Goal: Task Accomplishment & Management: Use online tool/utility

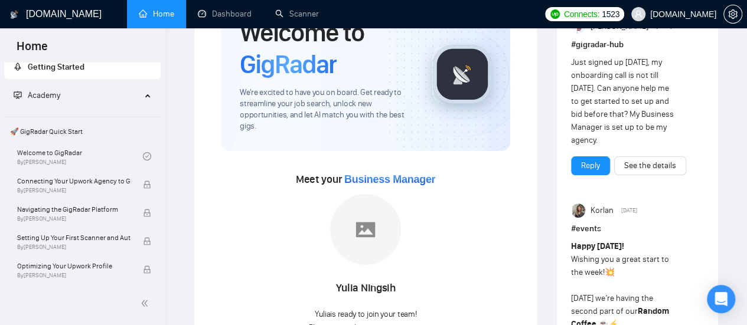
scroll to position [59, 0]
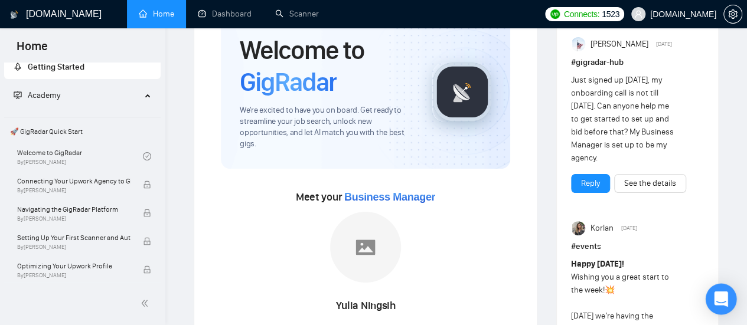
click at [729, 297] on div "Open Intercom Messenger" at bounding box center [720, 299] width 31 height 31
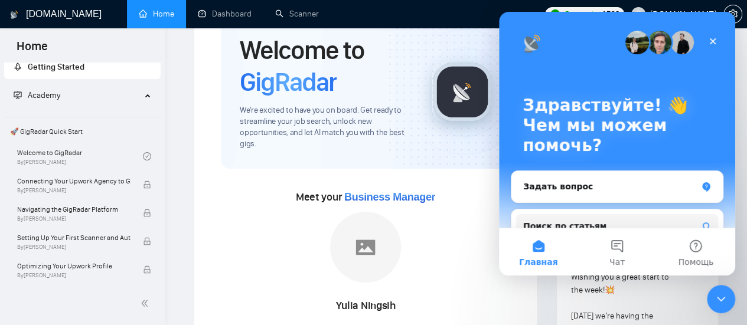
scroll to position [0, 0]
click at [719, 296] on icon "Закрыть службу сообщений Intercom" at bounding box center [719, 297] width 14 height 14
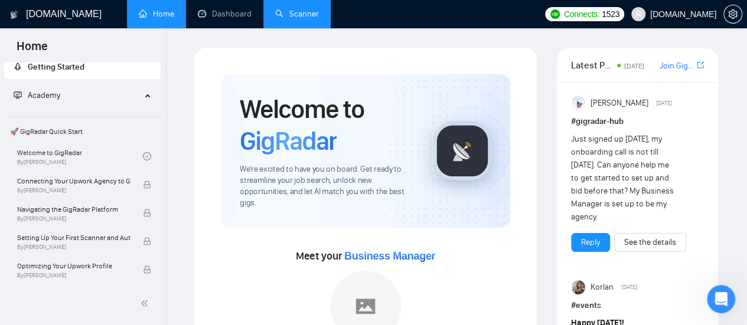
click at [303, 12] on link "Scanner" at bounding box center [297, 14] width 44 height 10
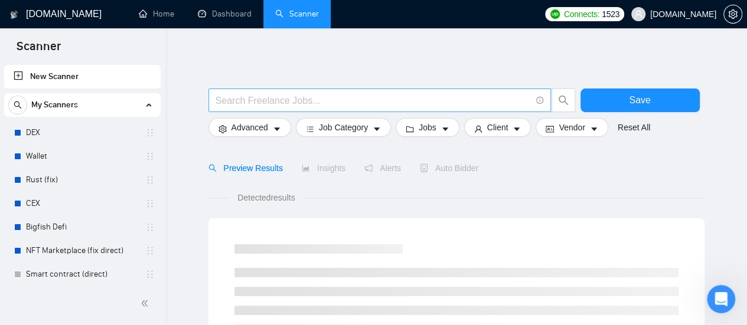
click at [259, 100] on input "text" at bounding box center [372, 100] width 315 height 15
type input "(mvp*) | "(MVP)" | "Minimum valuable product" | "Minimum viable product" | star…"
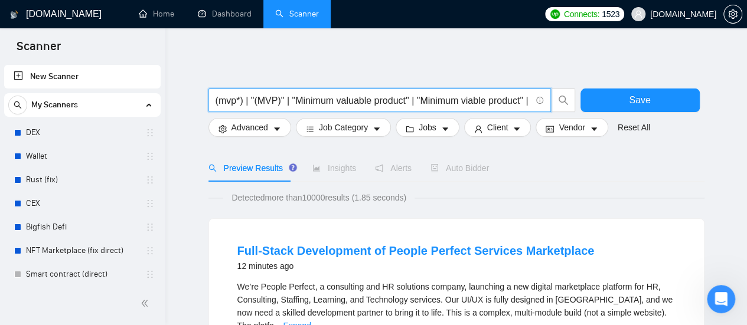
click at [217, 100] on input "(mvp*) | "(MVP)" | "Minimum valuable product" | "Minimum viable product" | star…" at bounding box center [372, 100] width 315 height 15
click at [250, 103] on input "(mvp*) | "(MVP)" | "Minimum valuable product" | "Minimum viable product" | star…" at bounding box center [372, 100] width 315 height 15
click at [229, 102] on input "(mvp*) | "(MVP)" | "Minimum valuable product" | "Minimum viable product" | star…" at bounding box center [372, 100] width 315 height 15
click at [279, 128] on icon "caret-down" at bounding box center [277, 129] width 8 height 8
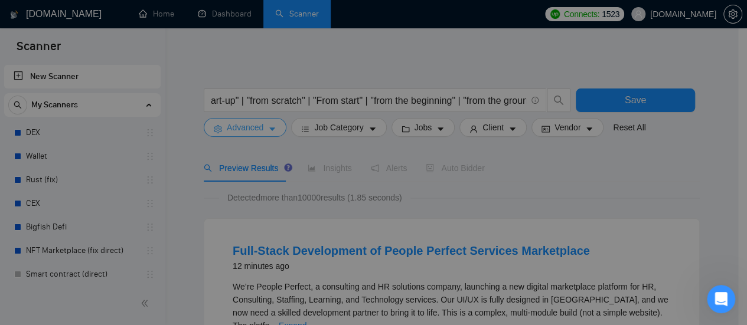
scroll to position [0, 0]
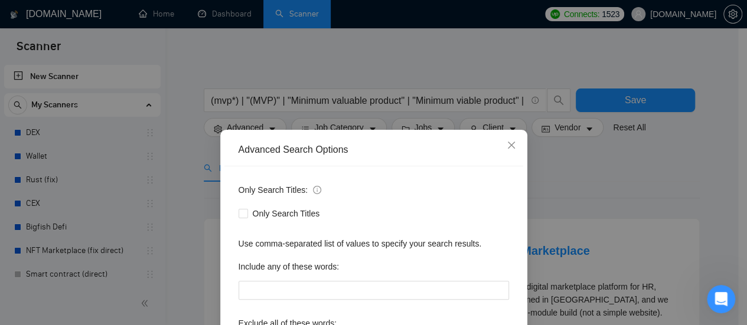
click at [588, 158] on div "Advanced Search Options Only Search Titles: Only Search Titles Use comma-separa…" at bounding box center [373, 162] width 747 height 325
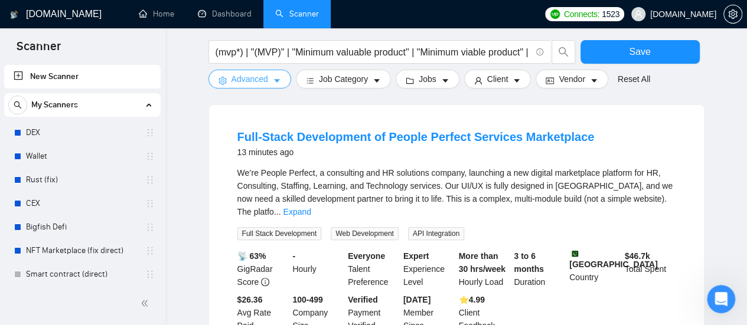
scroll to position [59, 0]
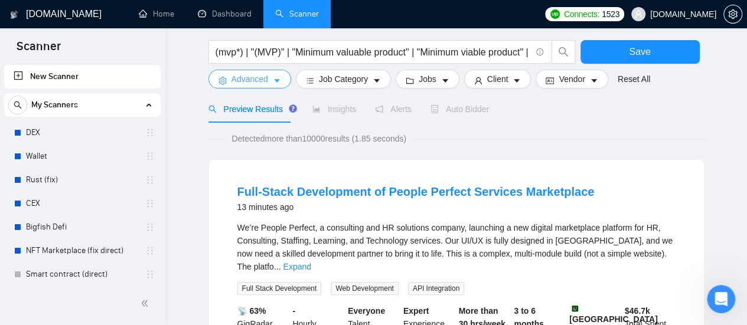
click at [270, 82] on button "Advanced" at bounding box center [249, 79] width 83 height 19
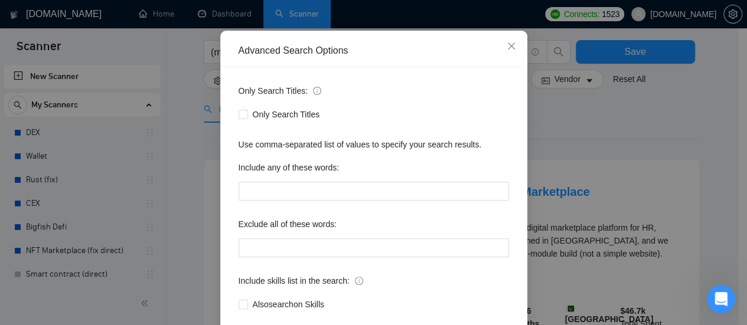
scroll to position [118, 0]
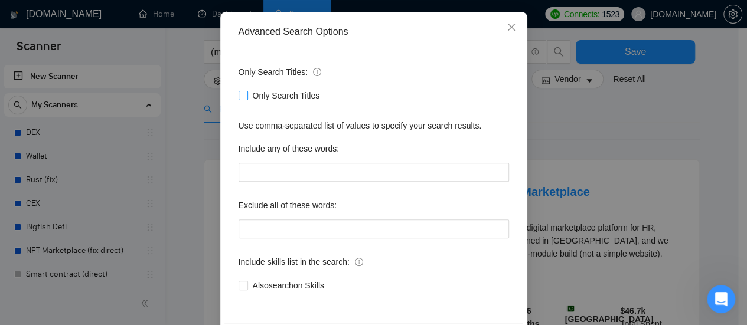
click at [240, 99] on input "Only Search Titles" at bounding box center [242, 95] width 8 height 8
checkbox input "true"
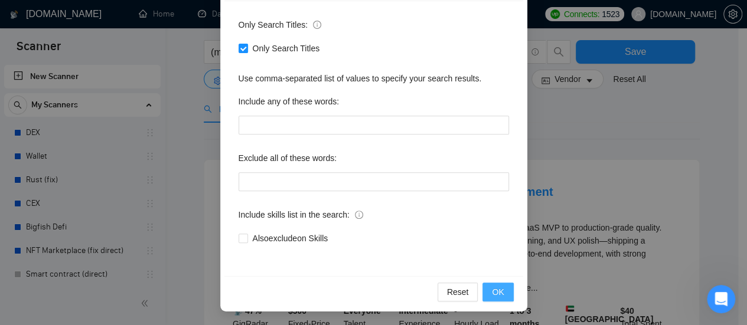
click at [502, 284] on button "OK" at bounding box center [497, 292] width 31 height 19
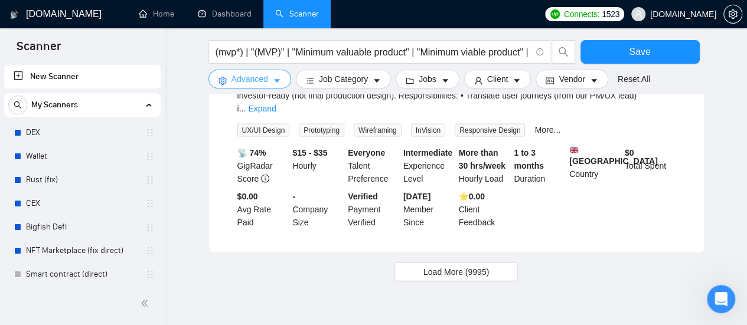
scroll to position [1272, 0]
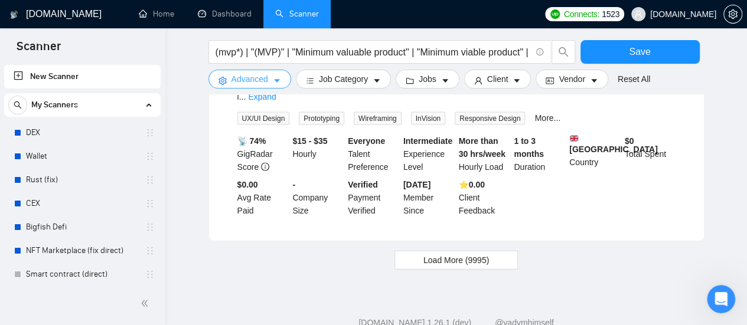
click at [261, 78] on span "Advanced" at bounding box center [249, 79] width 37 height 13
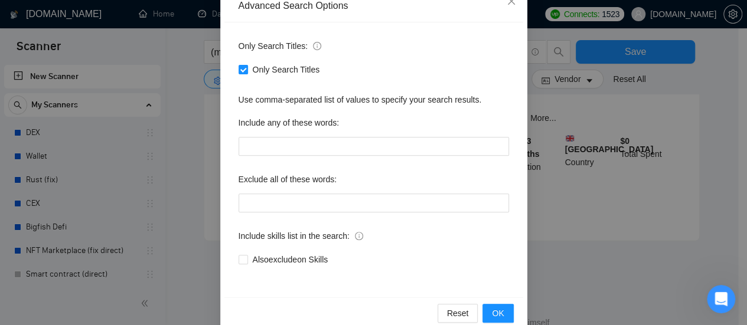
scroll to position [165, 0]
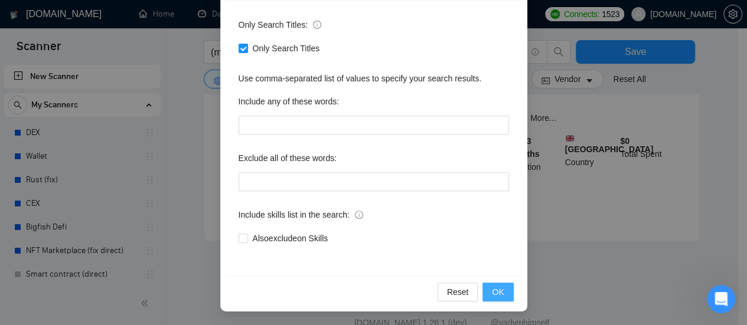
click at [498, 284] on button "OK" at bounding box center [497, 292] width 31 height 19
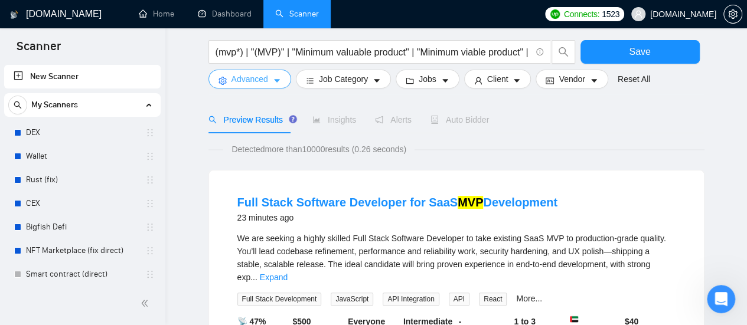
scroll to position [0, 0]
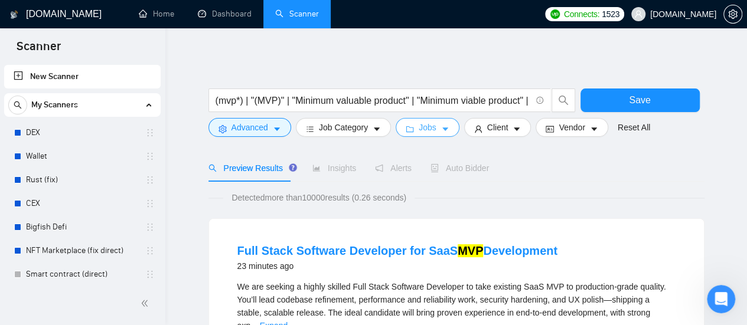
click at [441, 126] on icon "caret-down" at bounding box center [445, 129] width 8 height 8
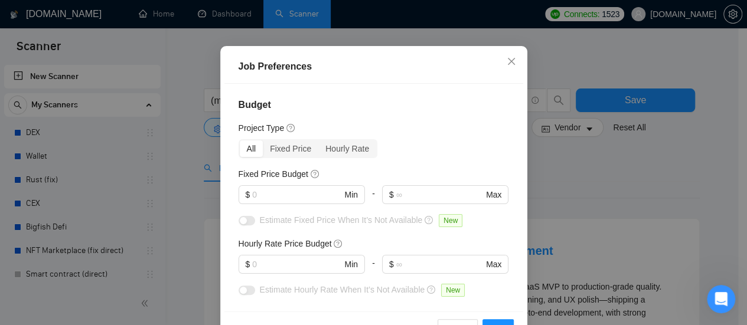
scroll to position [59, 0]
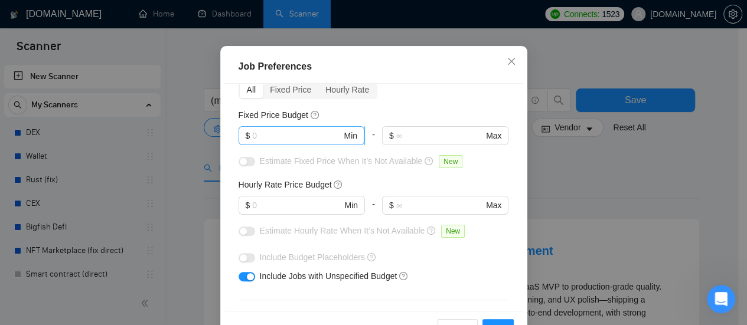
click at [283, 133] on input "text" at bounding box center [296, 135] width 89 height 13
type input "1000"
click at [302, 200] on input "text" at bounding box center [296, 205] width 89 height 13
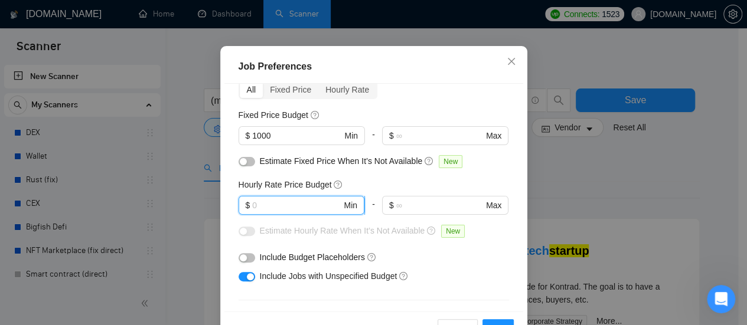
click at [280, 208] on input "text" at bounding box center [296, 205] width 89 height 13
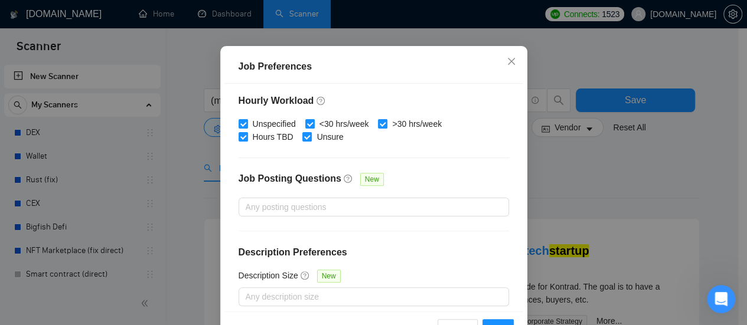
scroll to position [437, 0]
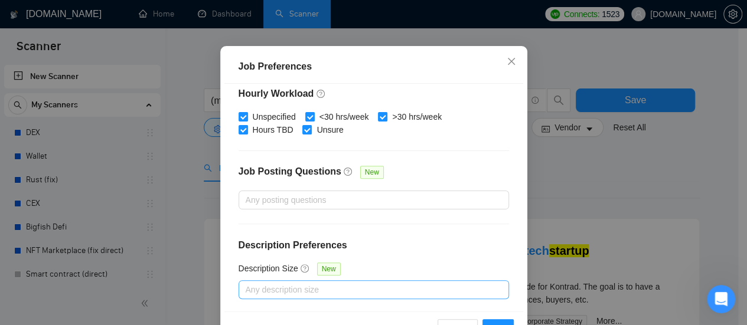
type input "60"
click at [392, 290] on div at bounding box center [367, 290] width 253 height 14
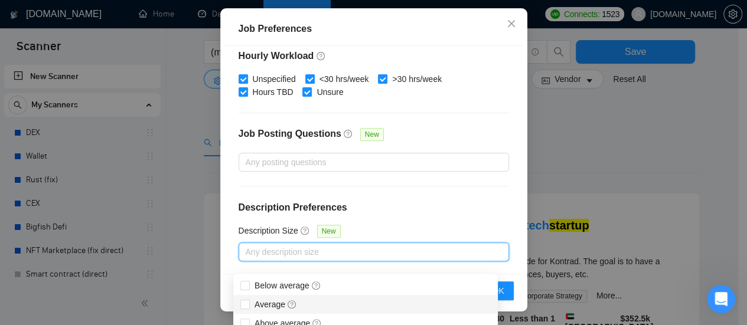
scroll to position [59, 0]
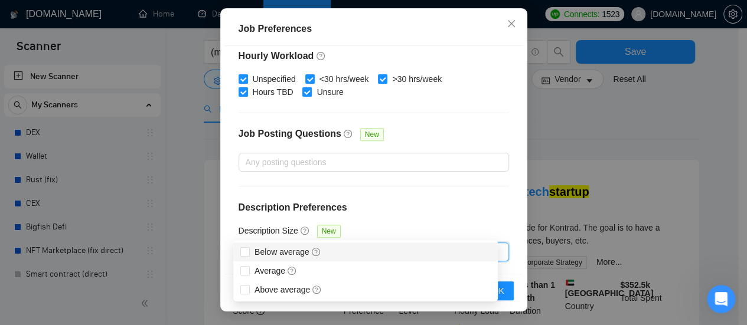
click at [432, 208] on h4 "Description Preferences" at bounding box center [373, 208] width 270 height 14
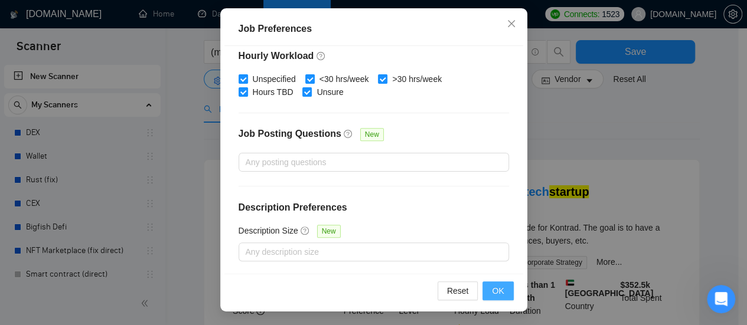
click at [497, 291] on span "OK" at bounding box center [498, 290] width 12 height 13
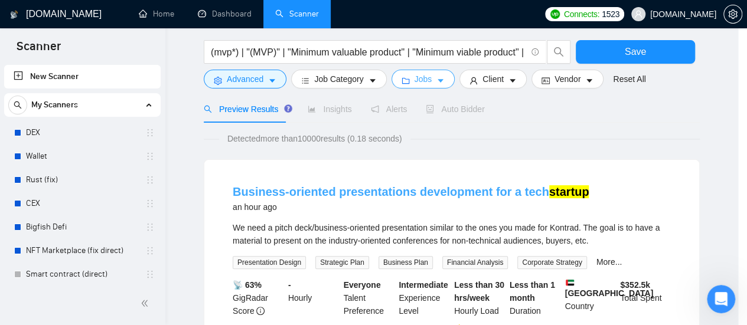
scroll to position [0, 0]
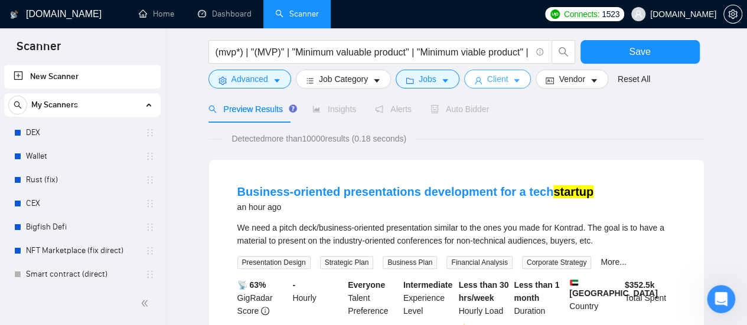
click at [512, 84] on icon "caret-down" at bounding box center [516, 81] width 8 height 8
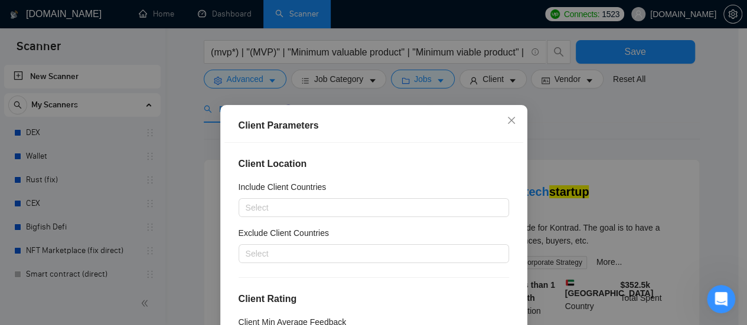
scroll to position [59, 0]
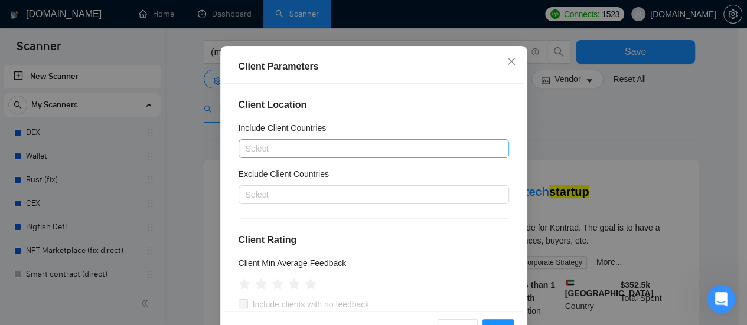
click at [369, 144] on div at bounding box center [367, 149] width 253 height 14
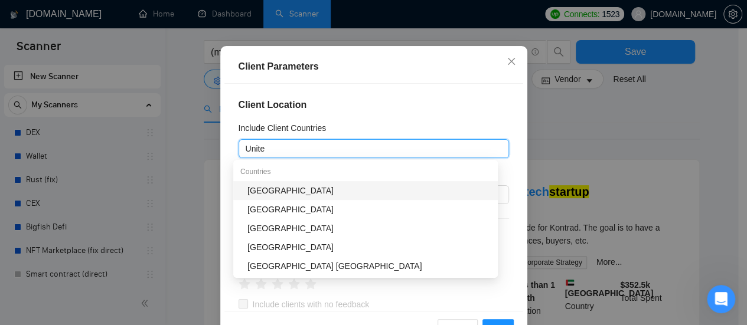
type input "United"
click at [315, 193] on div "[GEOGRAPHIC_DATA]" at bounding box center [368, 190] width 243 height 13
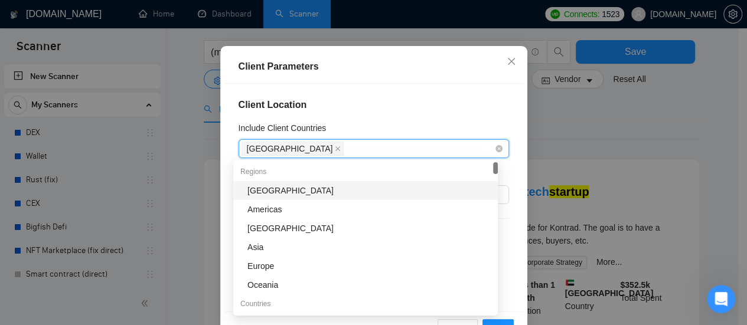
click at [372, 148] on div "[GEOGRAPHIC_DATA]" at bounding box center [367, 148] width 253 height 17
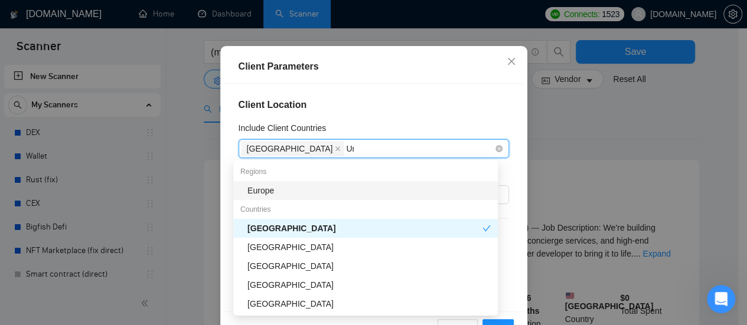
type input "U"
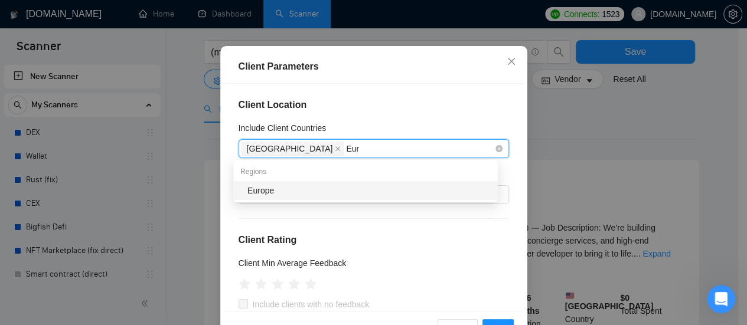
type input "Euro"
click at [300, 197] on div "Europe" at bounding box center [368, 190] width 243 height 13
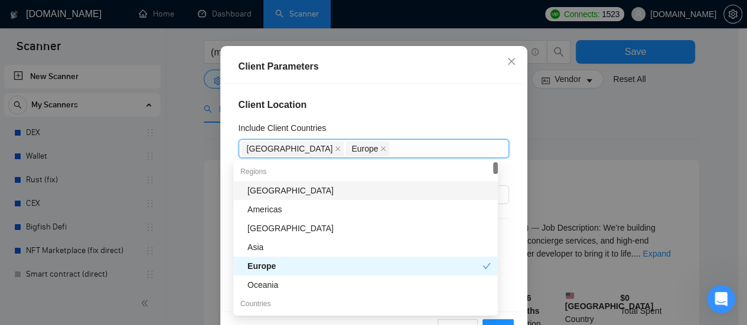
click at [449, 121] on div "Client Location Include Client Countries [GEOGRAPHIC_DATA] [GEOGRAPHIC_DATA] Ex…" at bounding box center [373, 198] width 299 height 228
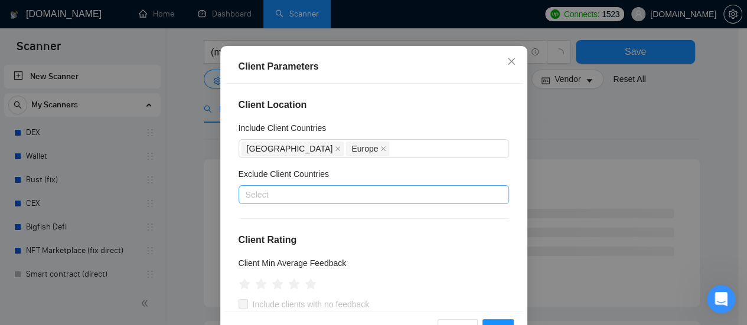
click at [306, 192] on div at bounding box center [367, 195] width 253 height 14
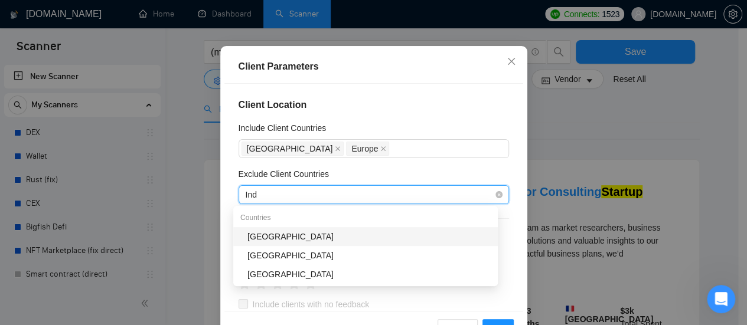
type input "Indi"
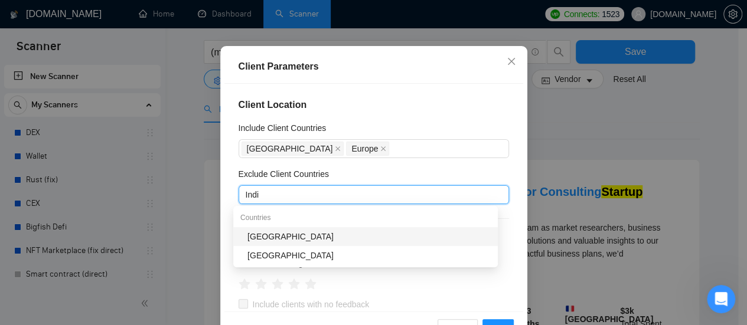
click at [305, 234] on div "[GEOGRAPHIC_DATA]" at bounding box center [368, 236] width 243 height 13
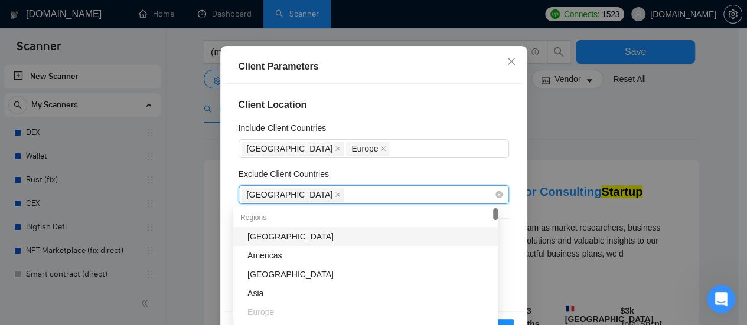
click at [316, 193] on div "[GEOGRAPHIC_DATA]" at bounding box center [367, 194] width 253 height 17
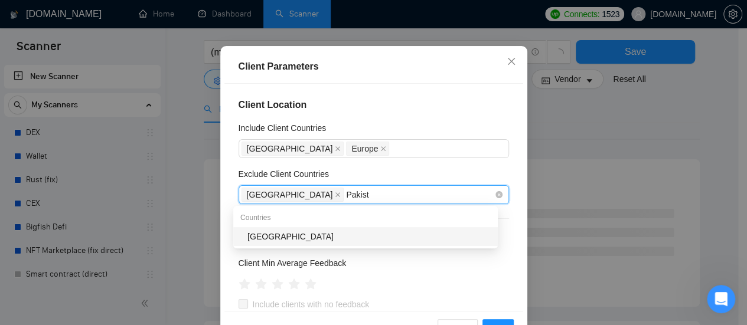
type input "[GEOGRAPHIC_DATA]"
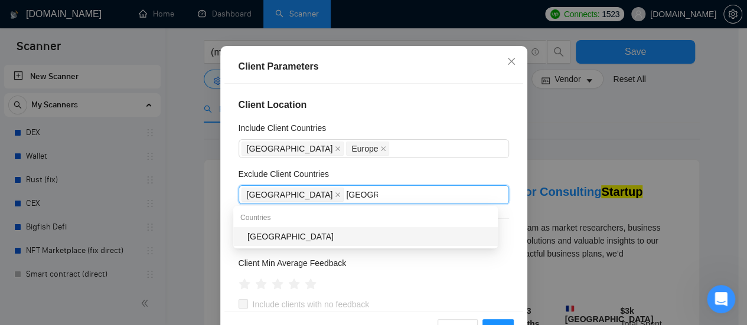
click at [283, 240] on div "[GEOGRAPHIC_DATA]" at bounding box center [368, 236] width 243 height 13
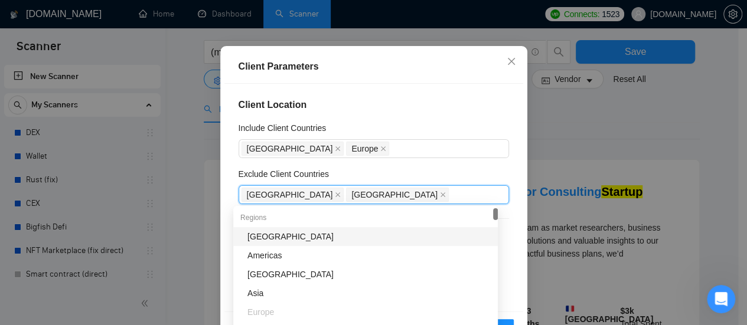
click at [444, 169] on div "Exclude Client Countries" at bounding box center [373, 177] width 270 height 18
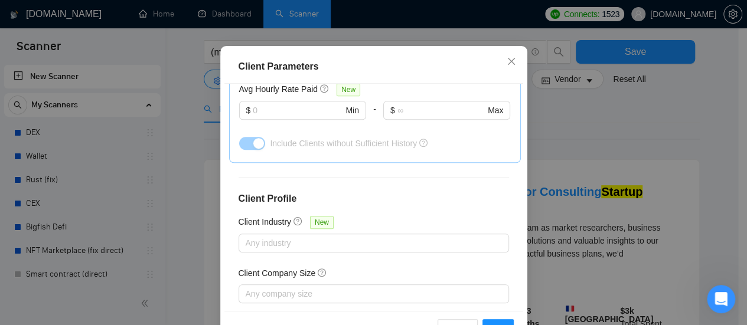
scroll to position [506, 0]
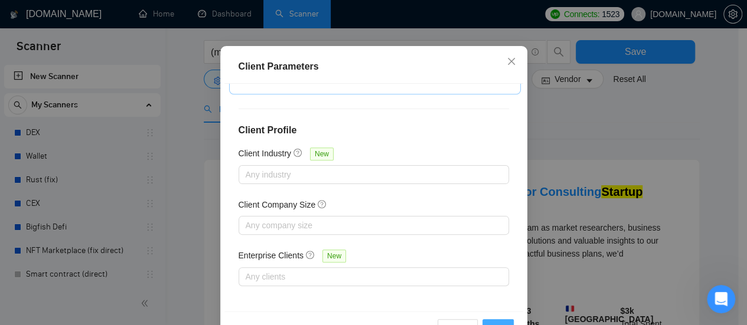
click at [494, 321] on button "OK" at bounding box center [497, 328] width 31 height 19
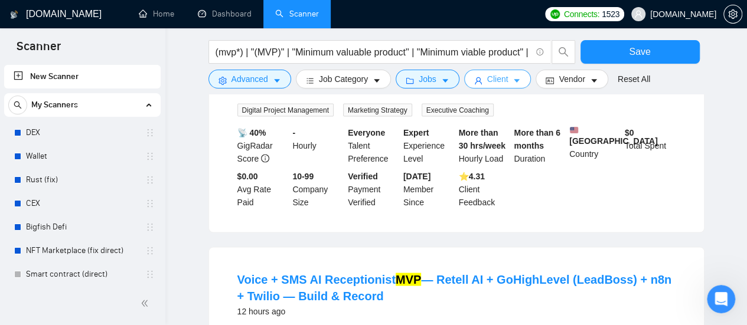
scroll to position [1062, 0]
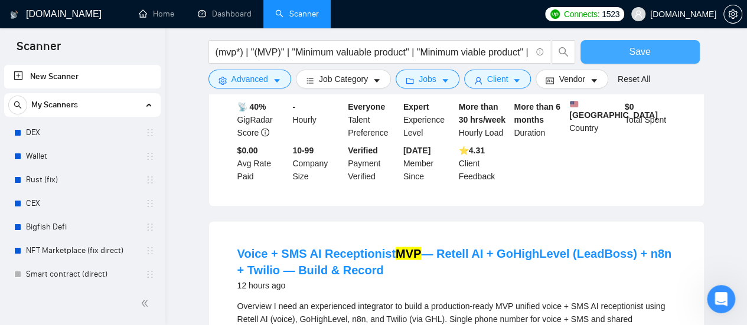
click at [660, 59] on button "Save" at bounding box center [639, 52] width 119 height 24
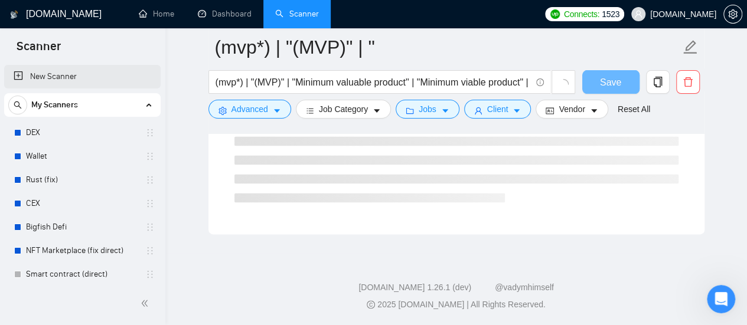
scroll to position [96, 0]
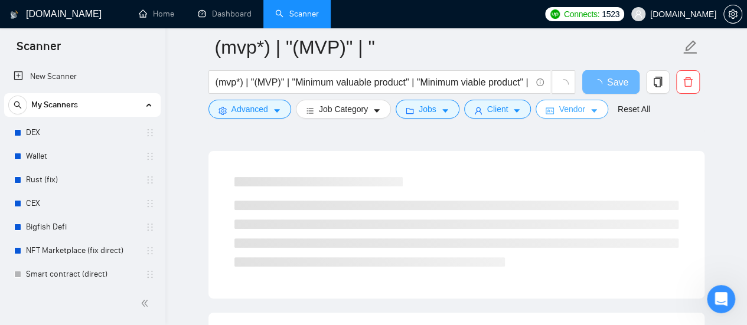
click at [583, 110] on button "Vendor" at bounding box center [571, 109] width 72 height 19
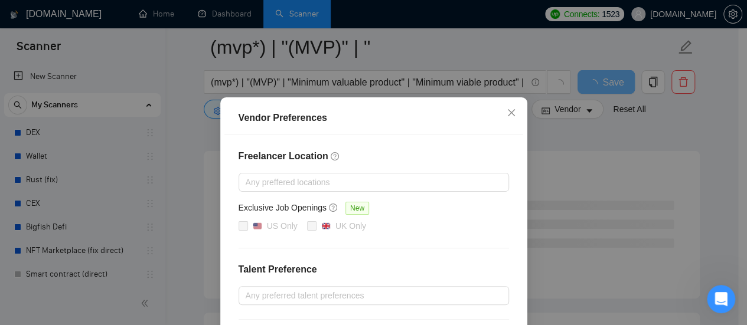
scroll to position [59, 0]
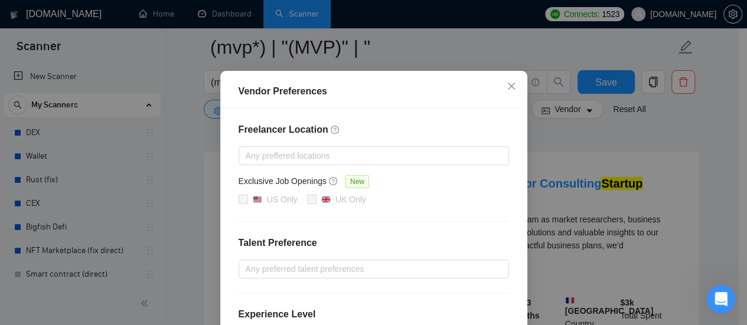
click at [630, 138] on div "Vendor Preferences Freelancer Location Any preffered locations Exclusive Job Op…" at bounding box center [373, 162] width 747 height 325
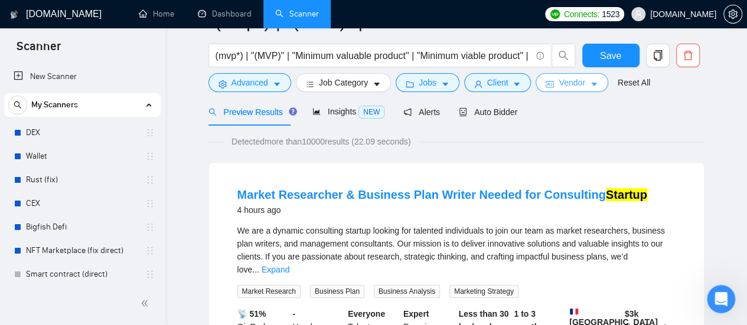
scroll to position [0, 0]
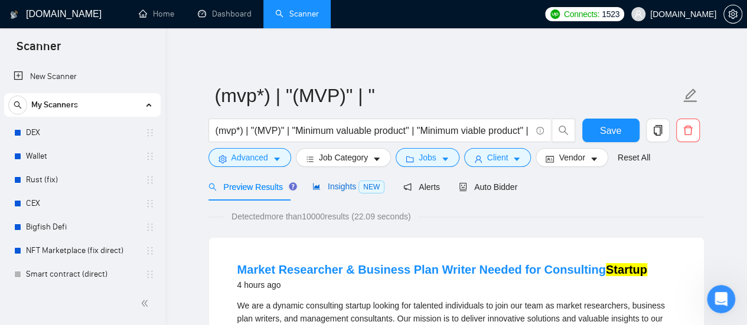
click at [342, 189] on span "Insights NEW" at bounding box center [348, 186] width 72 height 9
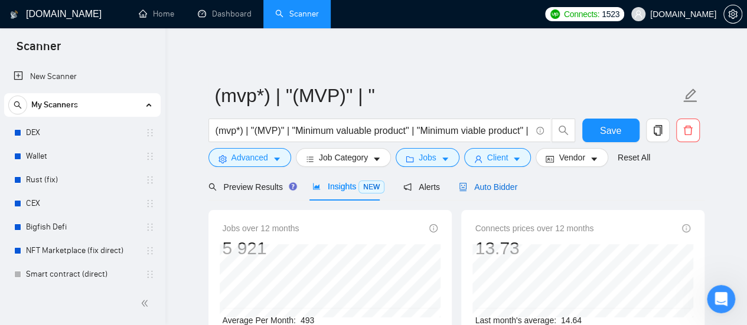
click at [489, 187] on span "Auto Bidder" at bounding box center [488, 186] width 58 height 9
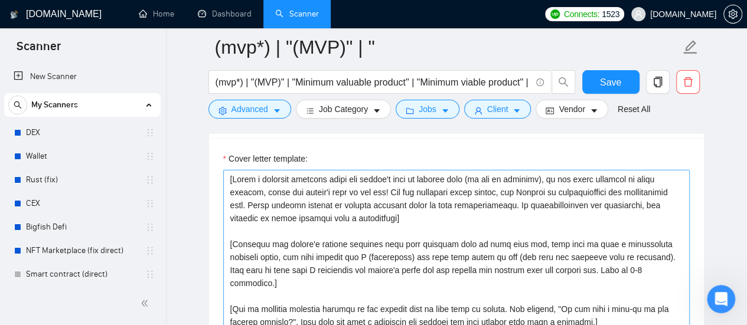
scroll to position [1298, 0]
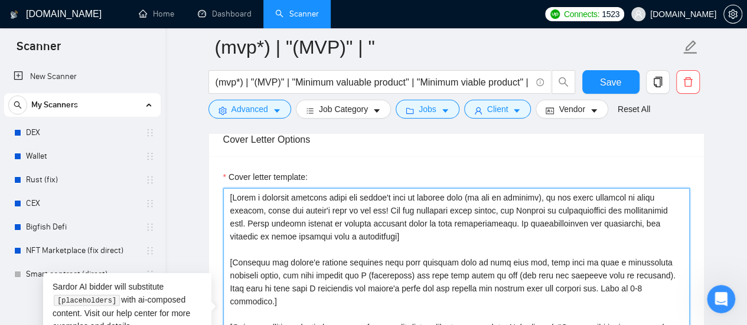
click at [233, 195] on textarea "Cover letter template:" at bounding box center [456, 321] width 466 height 266
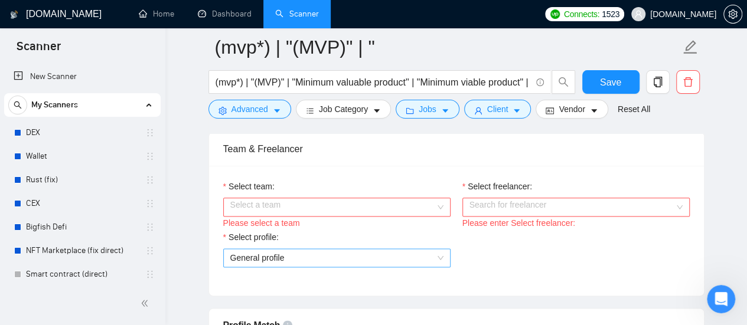
scroll to position [649, 0]
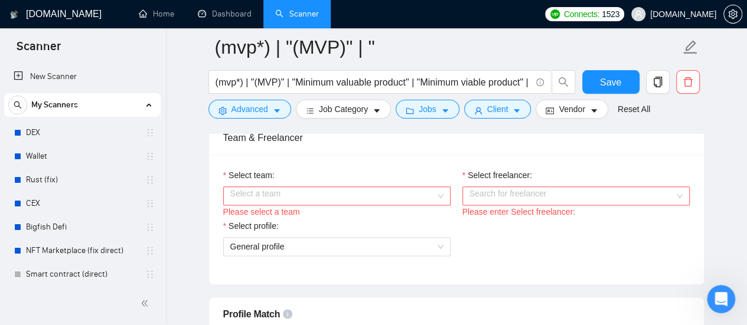
click at [406, 191] on input "Select team:" at bounding box center [332, 196] width 205 height 18
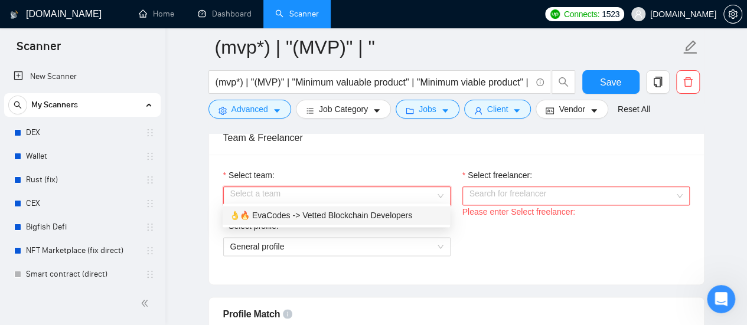
click at [346, 218] on div "👌🔥 EvaCodes -> Vetted Blockchain Developers" at bounding box center [336, 215] width 213 height 13
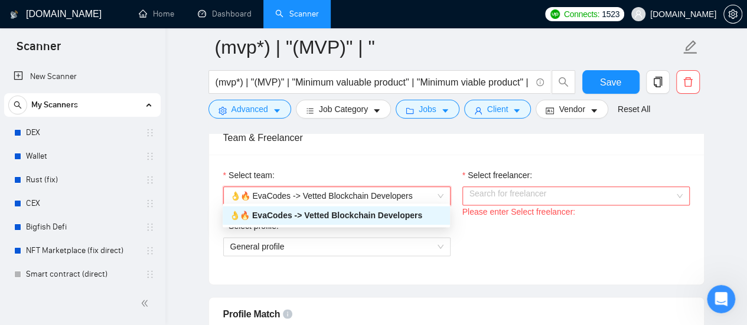
click at [528, 193] on input "Select freelancer:" at bounding box center [571, 196] width 205 height 18
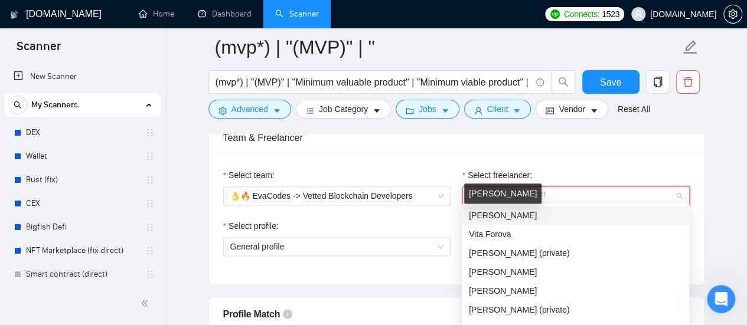
drag, startPoint x: 505, startPoint y: 217, endPoint x: 411, endPoint y: 224, distance: 94.1
click at [504, 217] on span "[PERSON_NAME]" at bounding box center [503, 215] width 68 height 9
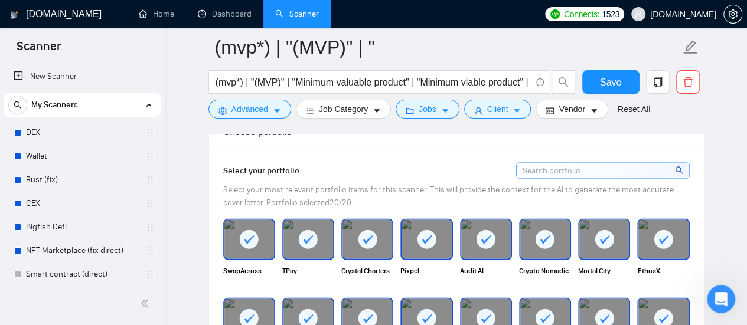
scroll to position [1062, 0]
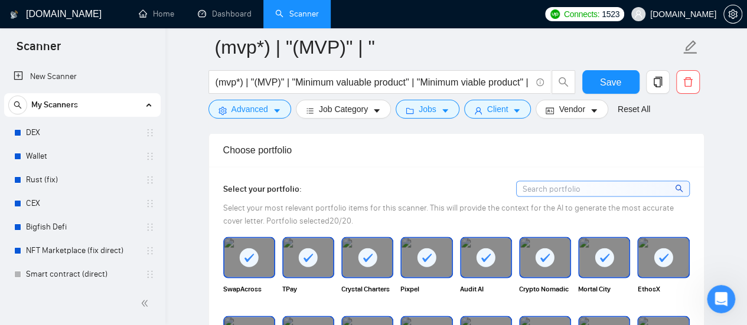
click at [371, 257] on rect at bounding box center [367, 257] width 19 height 19
click at [434, 253] on rect at bounding box center [426, 257] width 19 height 19
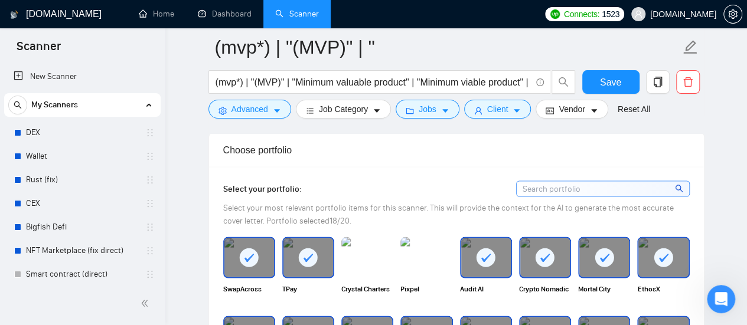
click at [484, 254] on icon at bounding box center [485, 257] width 9 height 8
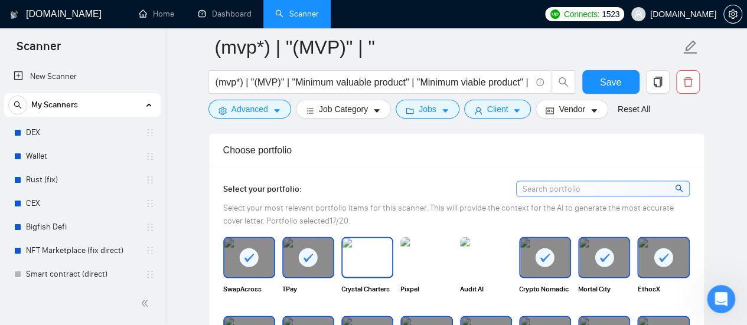
click at [383, 256] on img at bounding box center [367, 257] width 50 height 39
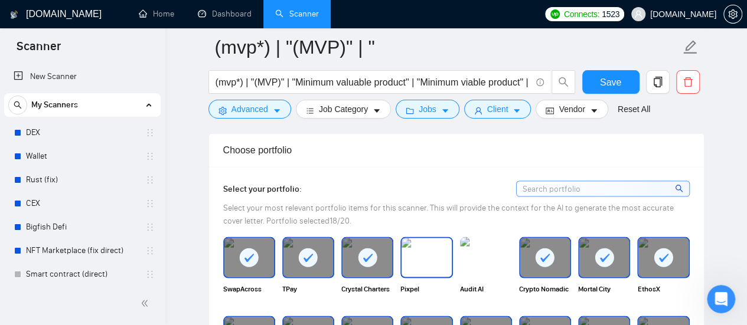
click at [451, 252] on div at bounding box center [426, 257] width 52 height 41
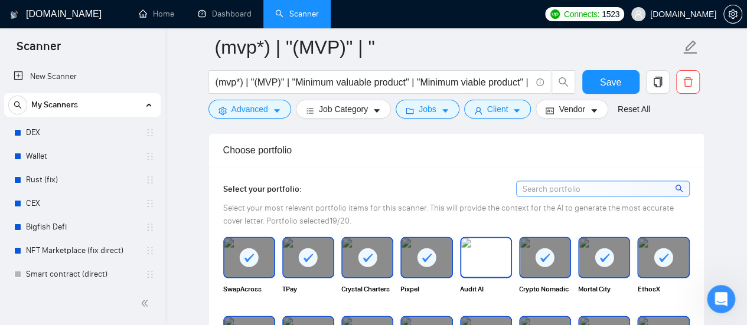
click at [491, 247] on img at bounding box center [486, 257] width 50 height 39
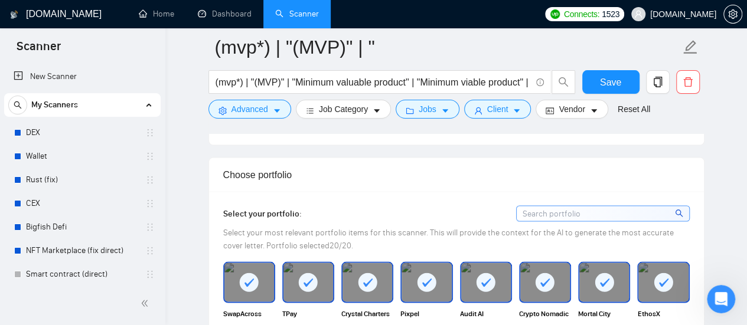
scroll to position [1121, 0]
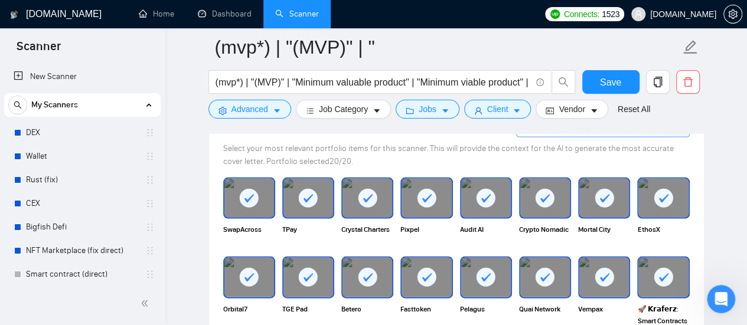
click at [364, 195] on icon at bounding box center [367, 198] width 9 height 8
click at [434, 193] on rect at bounding box center [426, 198] width 19 height 19
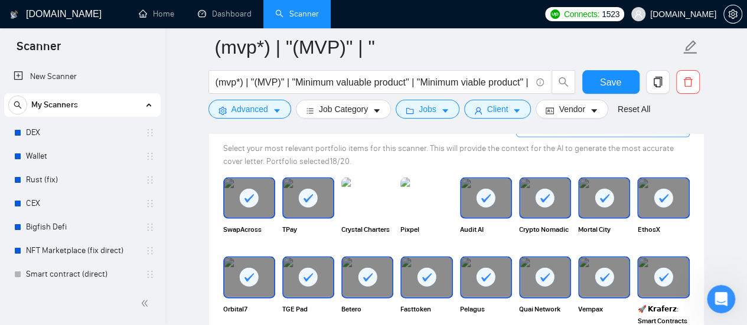
click at [486, 190] on rect at bounding box center [485, 198] width 19 height 19
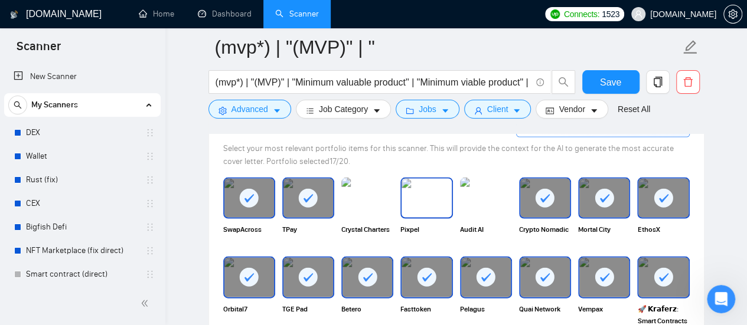
click at [420, 189] on img at bounding box center [426, 198] width 50 height 39
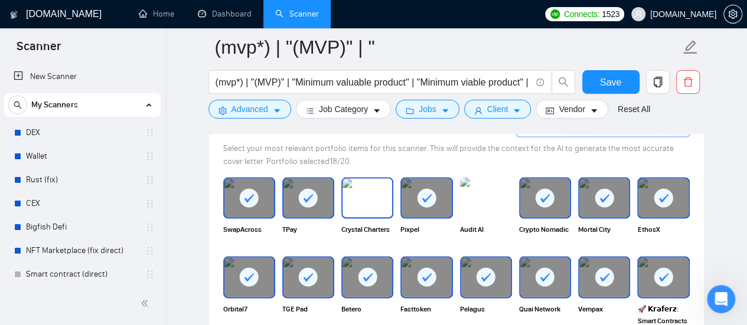
click at [361, 186] on img at bounding box center [367, 198] width 50 height 39
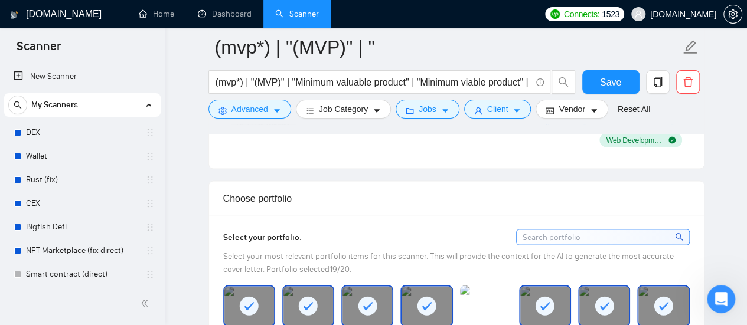
scroll to position [1062, 0]
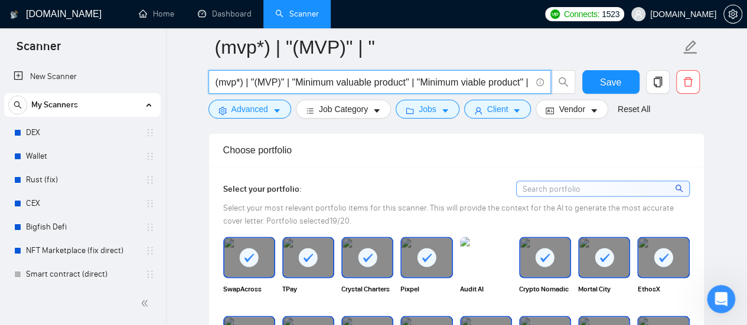
click at [215, 81] on input "(mvp*) | "(MVP)" | "Minimum valuable product" | "Minimum viable product" | star…" at bounding box center [372, 82] width 315 height 15
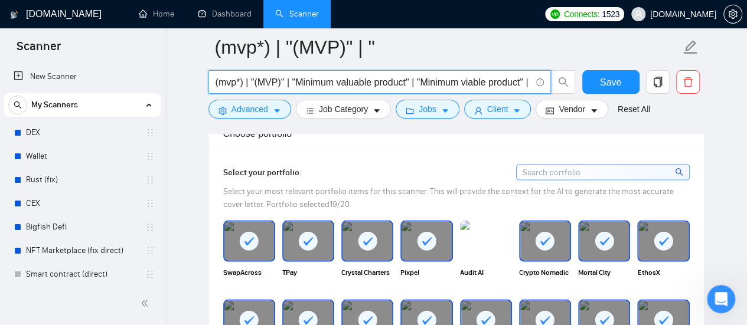
scroll to position [1121, 0]
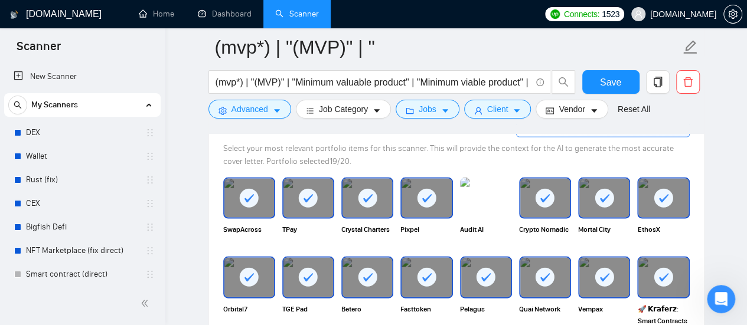
click at [374, 189] on icon at bounding box center [367, 198] width 19 height 19
click at [308, 189] on rect at bounding box center [308, 198] width 19 height 19
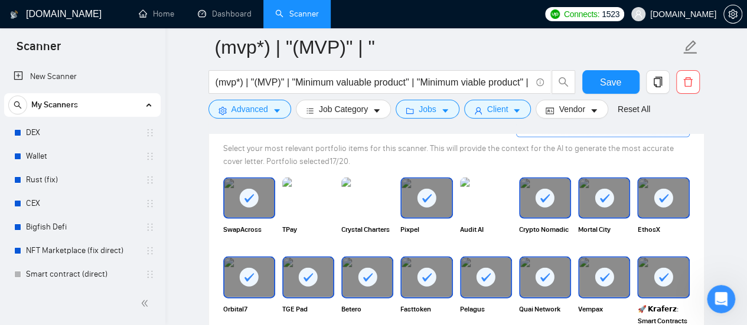
click at [247, 189] on rect at bounding box center [249, 198] width 19 height 19
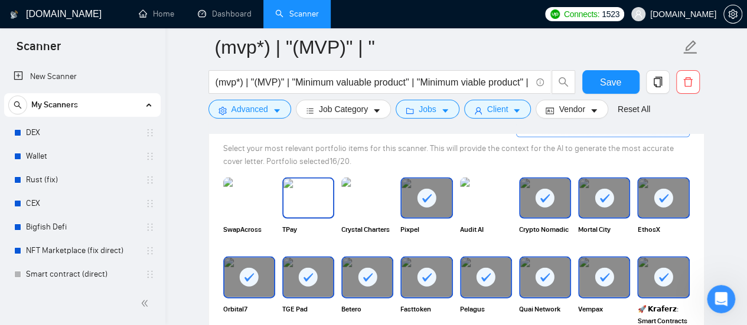
click at [342, 207] on img at bounding box center [367, 198] width 52 height 41
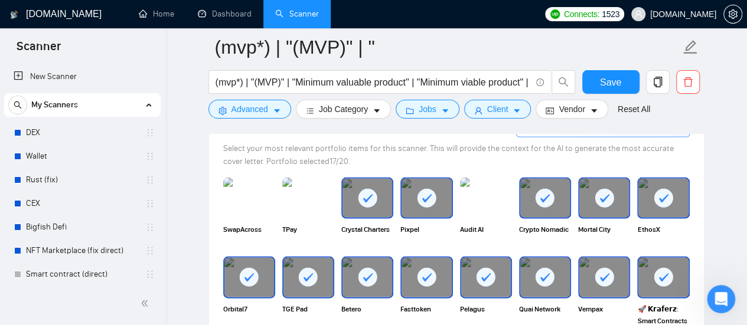
click at [423, 201] on rect at bounding box center [426, 198] width 19 height 19
click at [374, 191] on rect at bounding box center [367, 198] width 19 height 19
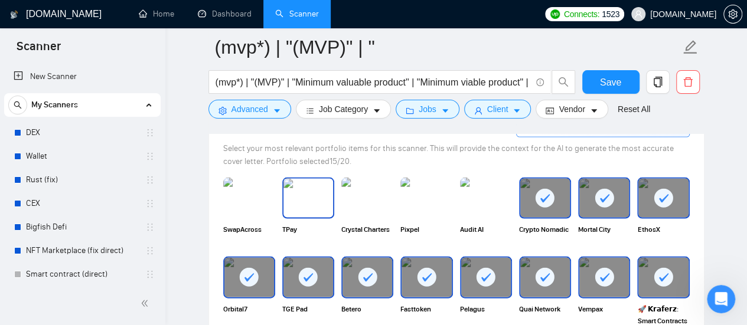
click at [306, 195] on img at bounding box center [308, 198] width 50 height 39
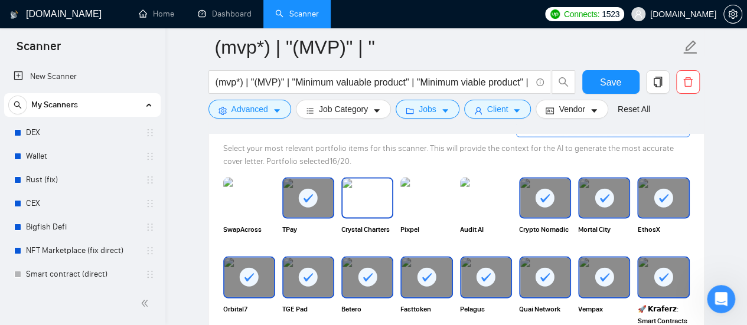
click at [368, 196] on img at bounding box center [367, 198] width 50 height 39
click at [554, 194] on rect at bounding box center [544, 198] width 19 height 19
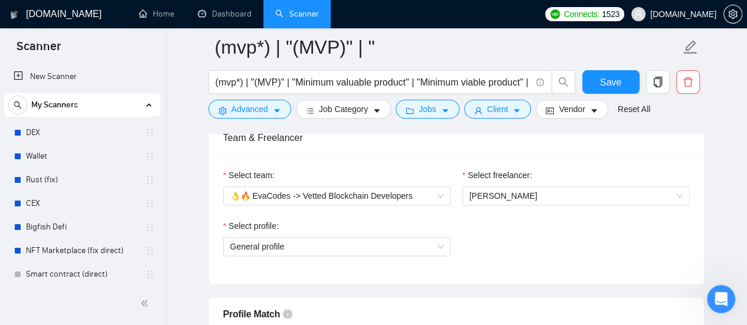
scroll to position [590, 0]
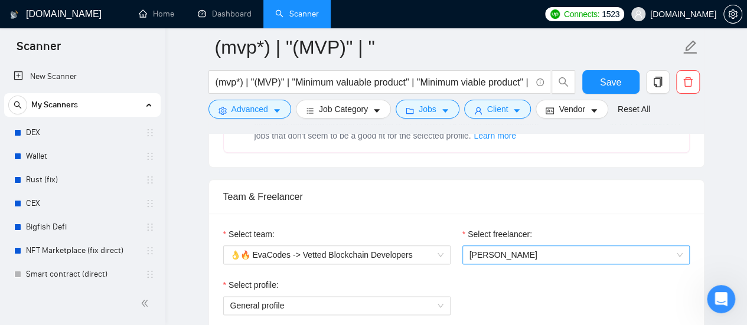
click at [529, 247] on span "[PERSON_NAME]" at bounding box center [575, 255] width 213 height 18
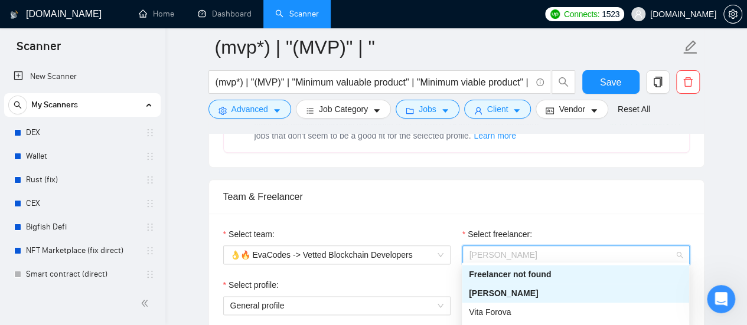
scroll to position [38, 0]
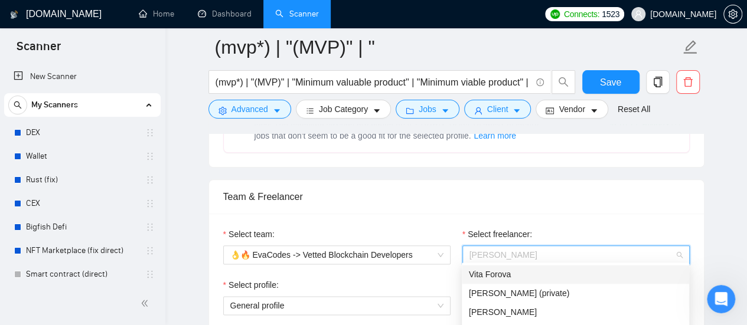
click at [585, 208] on div "Team & Freelancer" at bounding box center [456, 197] width 466 height 34
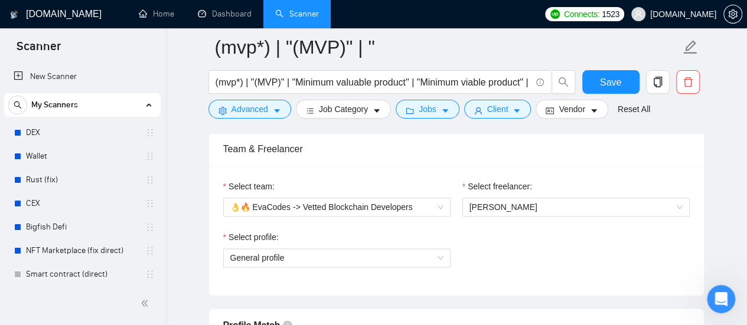
scroll to position [649, 0]
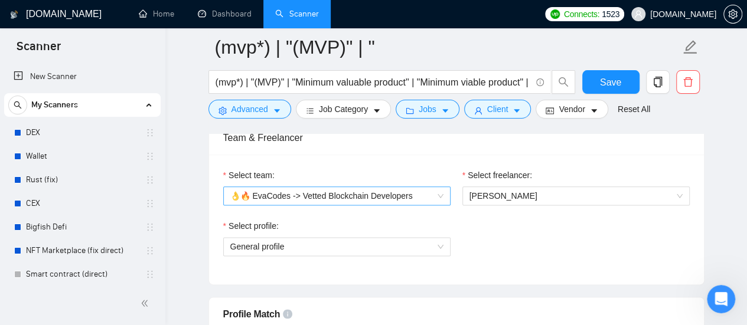
click at [406, 198] on span "👌🔥 EvaCodes -> Vetted Blockchain Developers" at bounding box center [336, 196] width 213 height 18
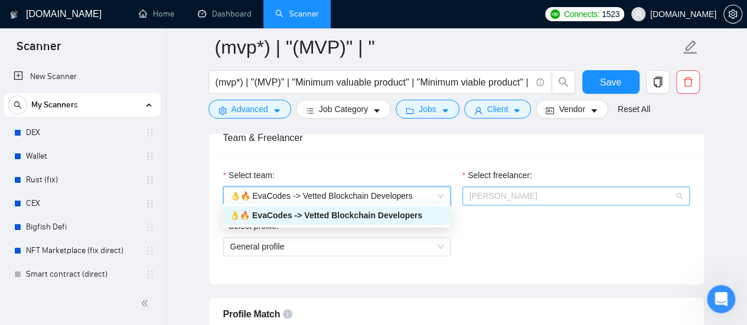
click at [544, 199] on span "[PERSON_NAME]" at bounding box center [575, 196] width 213 height 18
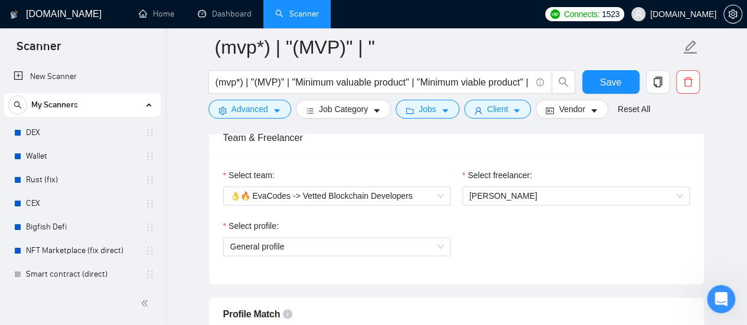
click at [430, 269] on div "Select team: 👌🔥 EvaCodes -> Vetted Blockchain Developers Select freelancer: [PE…" at bounding box center [456, 220] width 495 height 130
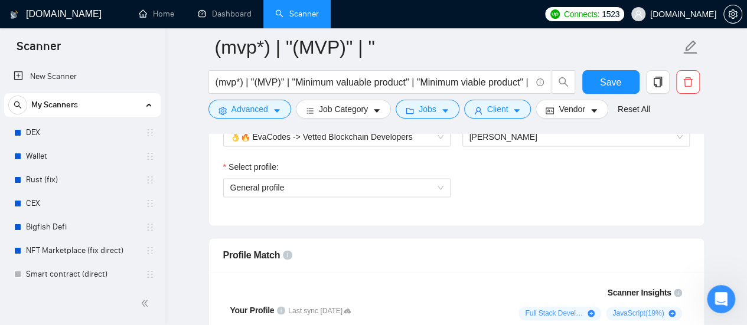
scroll to position [649, 0]
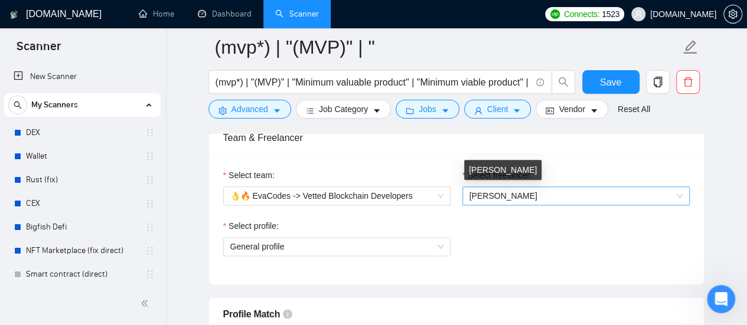
click at [515, 194] on span "[PERSON_NAME]" at bounding box center [503, 195] width 68 height 9
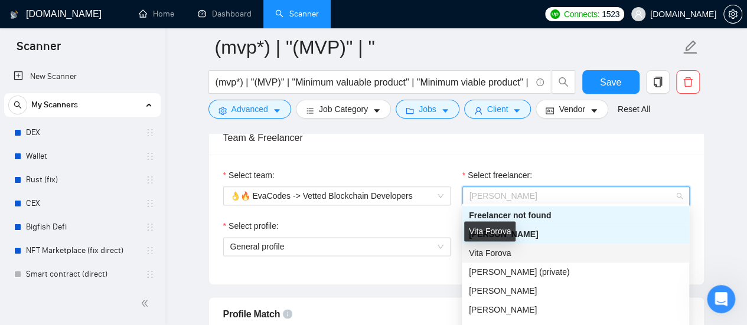
click at [505, 253] on span "Vita Forova" at bounding box center [490, 252] width 42 height 9
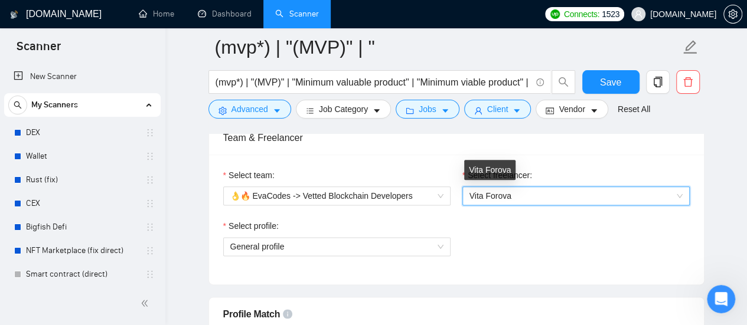
click at [496, 191] on span "Vita Forova" at bounding box center [490, 195] width 42 height 9
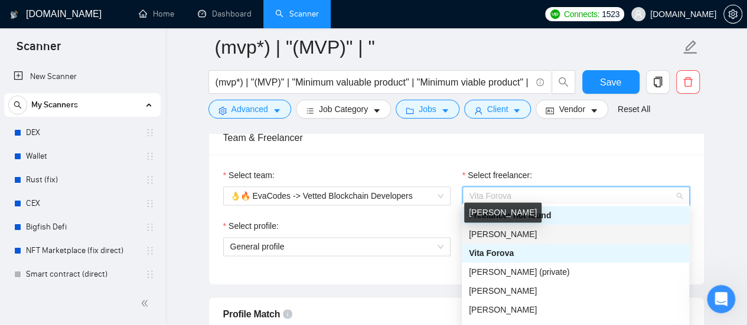
click at [495, 230] on span "[PERSON_NAME]" at bounding box center [503, 234] width 68 height 9
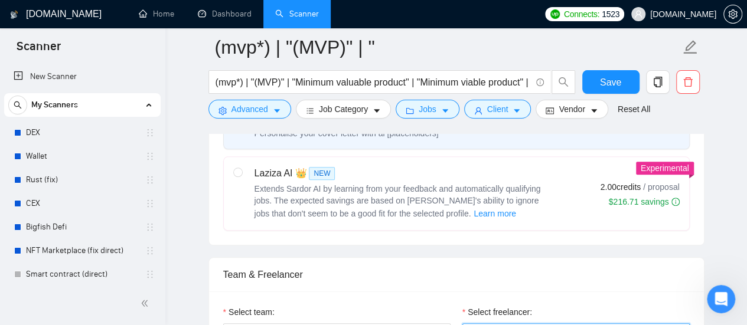
scroll to position [531, 0]
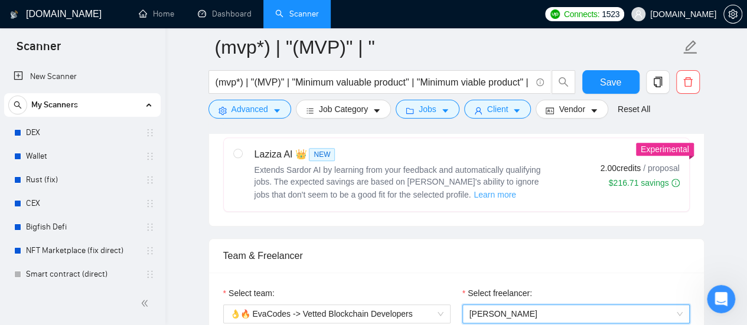
click at [473, 189] on span "Learn more" at bounding box center [494, 194] width 42 height 13
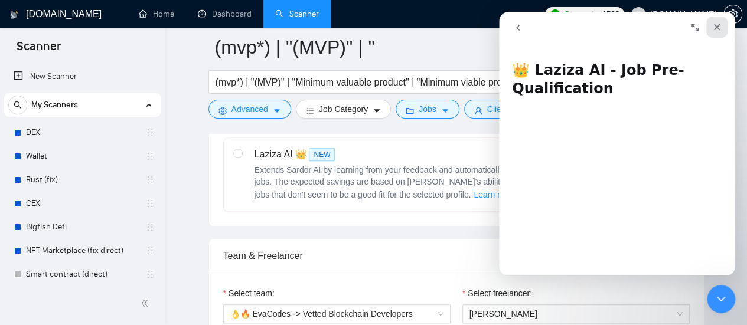
click at [718, 28] on icon "Закрыть" at bounding box center [717, 27] width 6 height 6
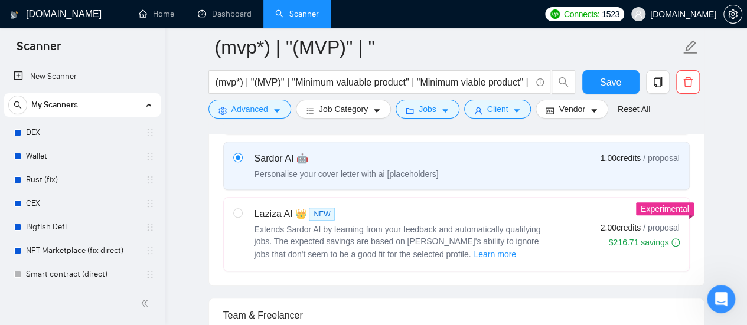
scroll to position [472, 0]
click at [473, 250] on span "Learn more" at bounding box center [494, 253] width 42 height 13
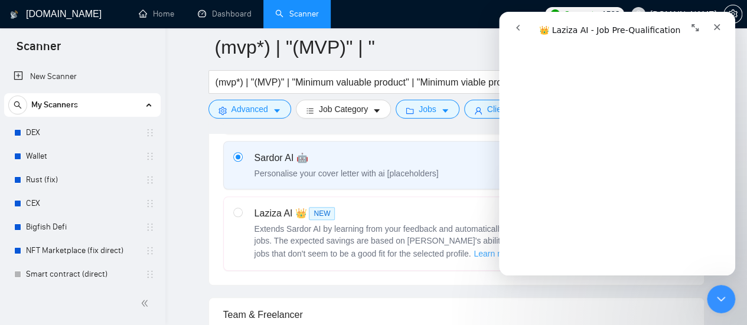
scroll to position [354, 0]
click at [719, 28] on icon "Закрыть" at bounding box center [716, 26] width 9 height 9
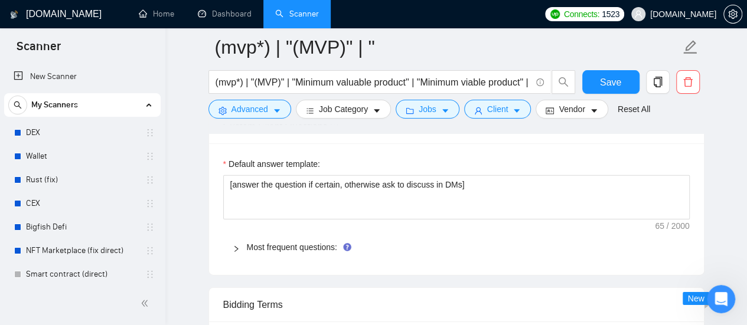
scroll to position [1771, 0]
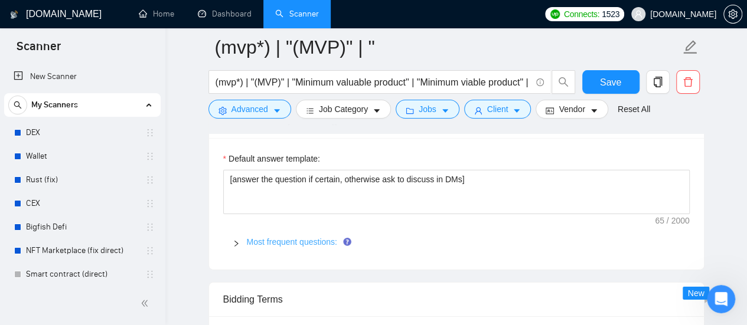
click at [254, 237] on link "Most frequent questions:" at bounding box center [292, 241] width 90 height 9
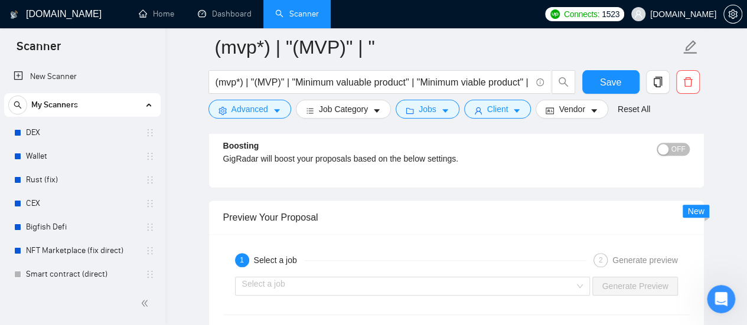
scroll to position [2833, 0]
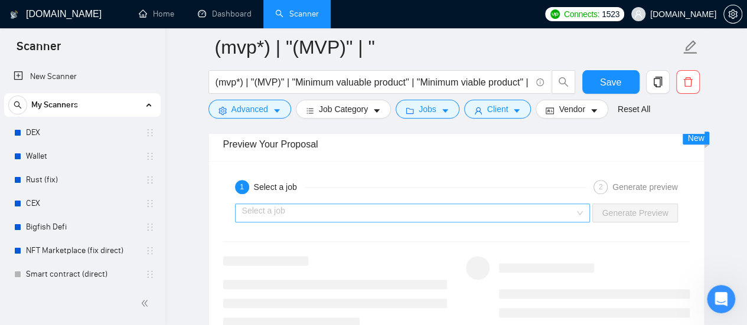
click at [433, 208] on input "search" at bounding box center [408, 213] width 333 height 18
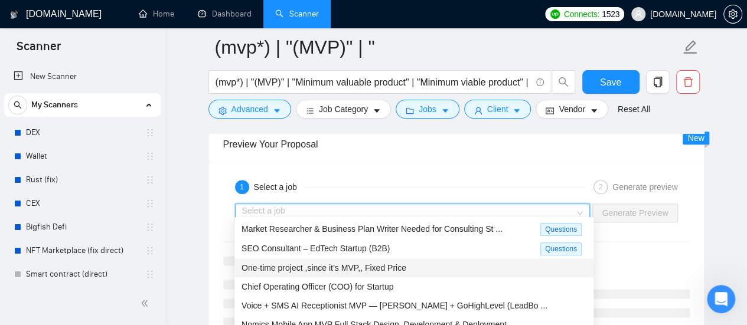
click at [321, 267] on span "One-time project ,since it’s MVP,, Fixed Price" at bounding box center [323, 267] width 165 height 9
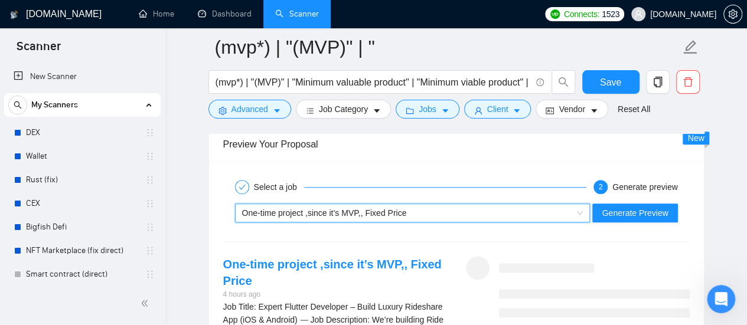
scroll to position [2892, 0]
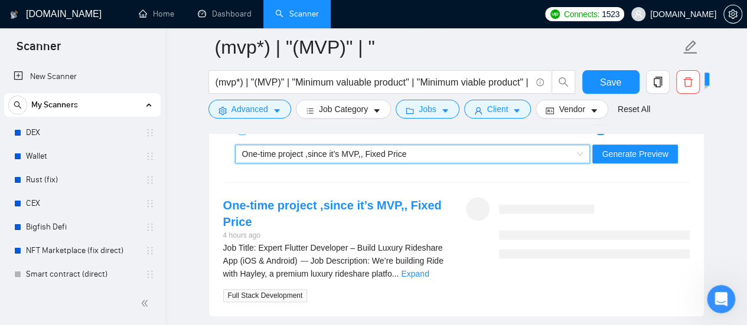
click at [428, 269] on link "Expand" at bounding box center [415, 273] width 28 height 9
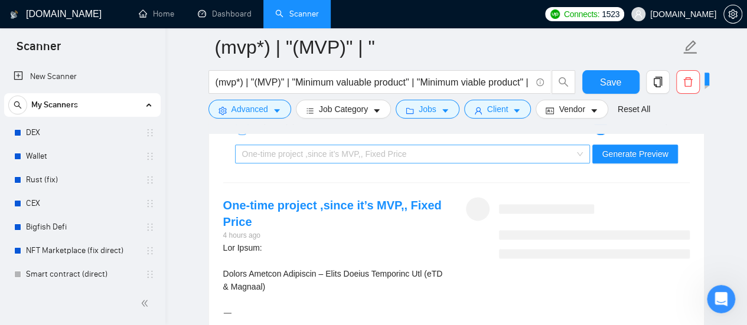
click at [433, 146] on div "One-time project ,since it’s MVP,, Fixed Price" at bounding box center [407, 154] width 331 height 18
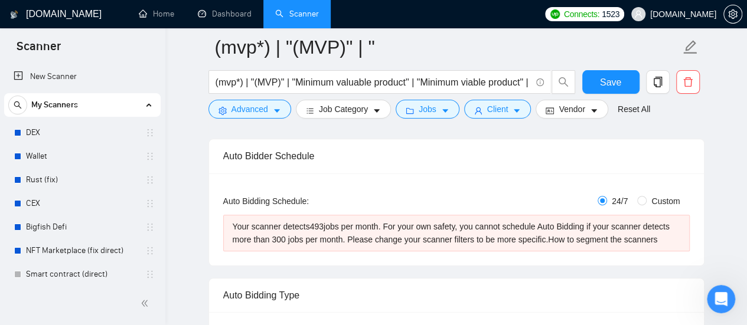
scroll to position [59, 0]
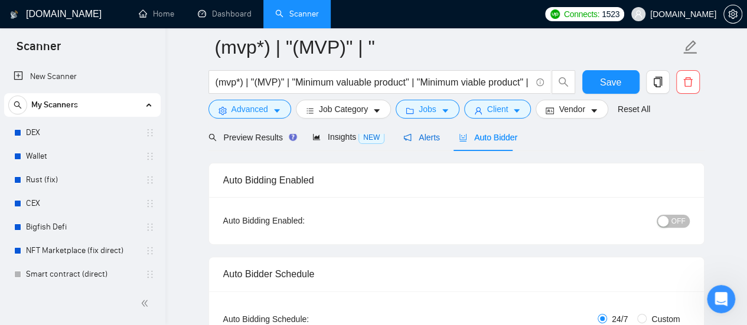
click at [423, 138] on span "Alerts" at bounding box center [421, 137] width 37 height 9
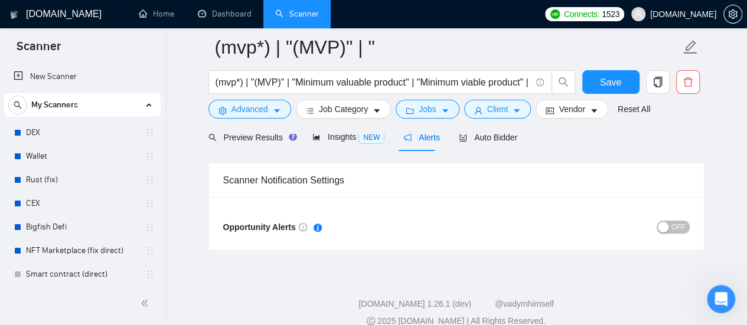
click at [691, 227] on div "Opportunity Alerts OFF" at bounding box center [456, 223] width 495 height 53
click at [683, 229] on span "OFF" at bounding box center [678, 227] width 14 height 13
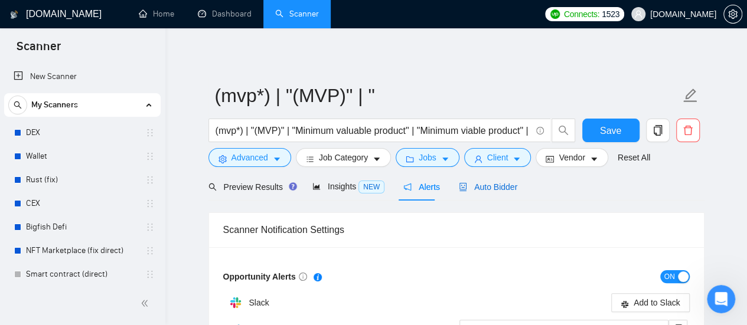
click at [498, 188] on span "Auto Bidder" at bounding box center [488, 186] width 58 height 9
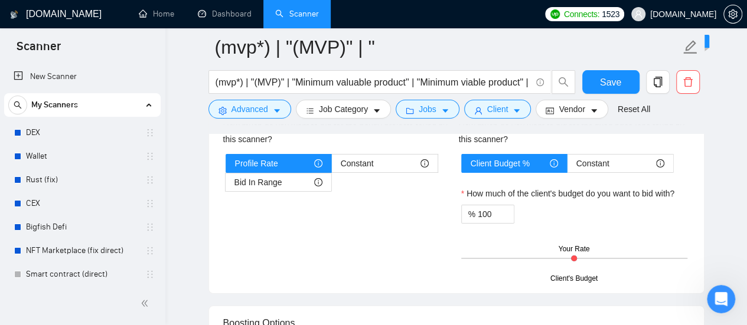
scroll to position [2066, 0]
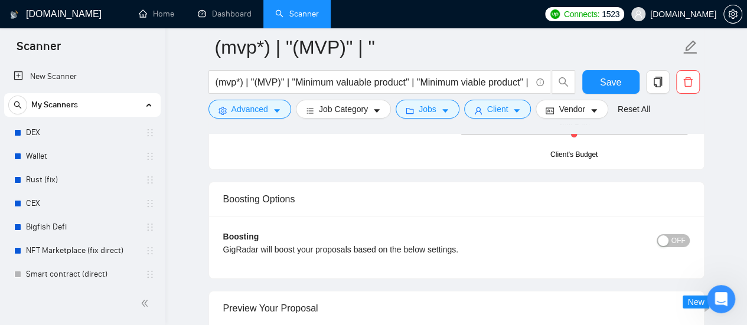
click at [685, 234] on button "OFF" at bounding box center [672, 240] width 33 height 13
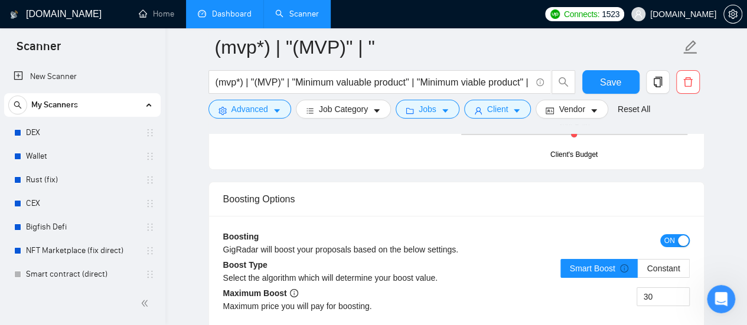
click at [238, 19] on link "Dashboard" at bounding box center [225, 14] width 54 height 10
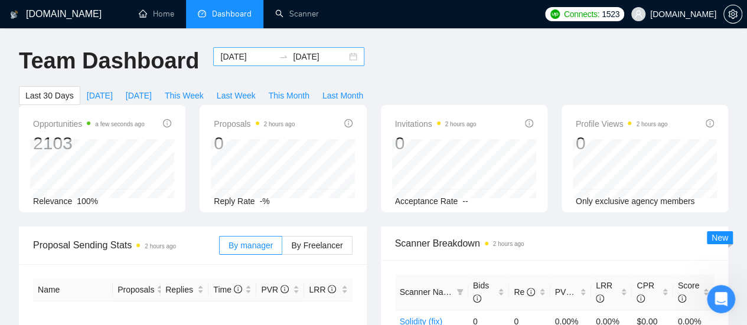
click at [235, 51] on input "[DATE]" at bounding box center [247, 56] width 54 height 13
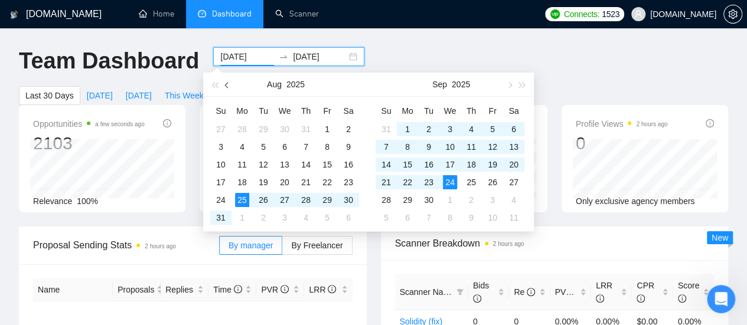
click at [224, 90] on button "button" at bounding box center [227, 85] width 13 height 24
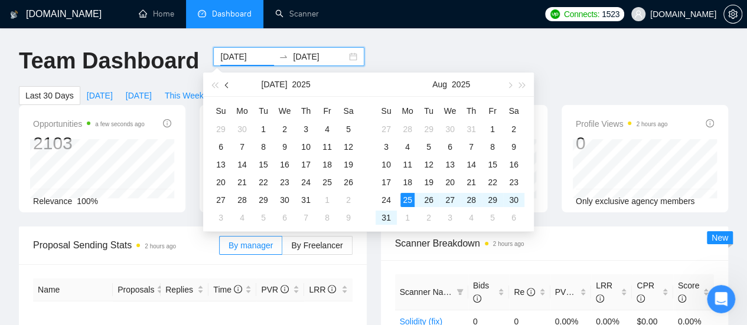
click at [224, 90] on button "button" at bounding box center [227, 85] width 13 height 24
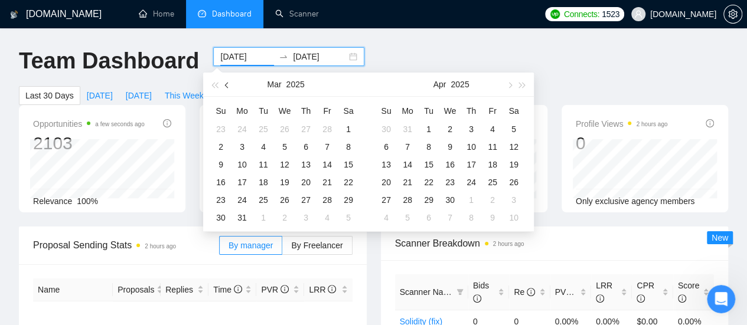
click at [224, 90] on button "button" at bounding box center [227, 85] width 13 height 24
click at [222, 86] on button "button" at bounding box center [227, 85] width 13 height 24
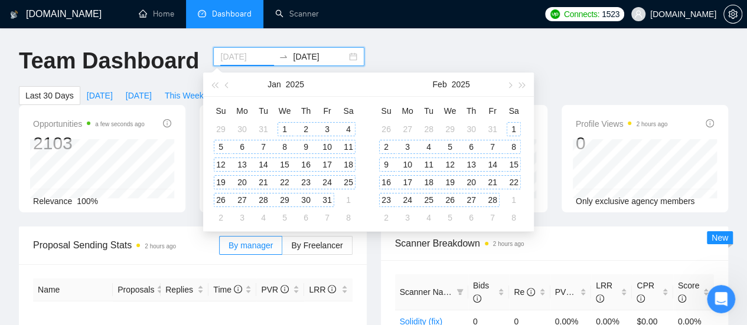
type input "[DATE]"
click at [288, 125] on div "1" at bounding box center [284, 129] width 14 height 14
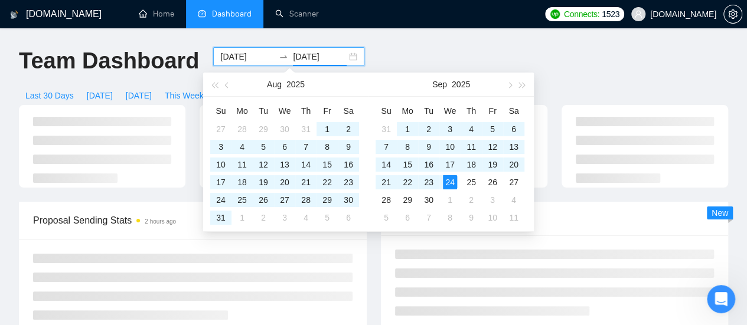
click at [309, 56] on input "[DATE]" at bounding box center [320, 56] width 54 height 13
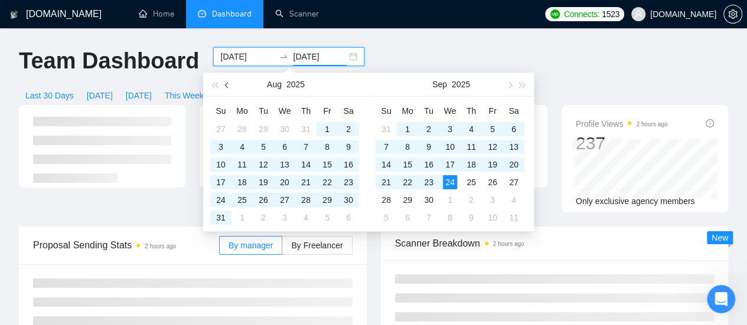
click at [225, 88] on button "button" at bounding box center [227, 85] width 13 height 24
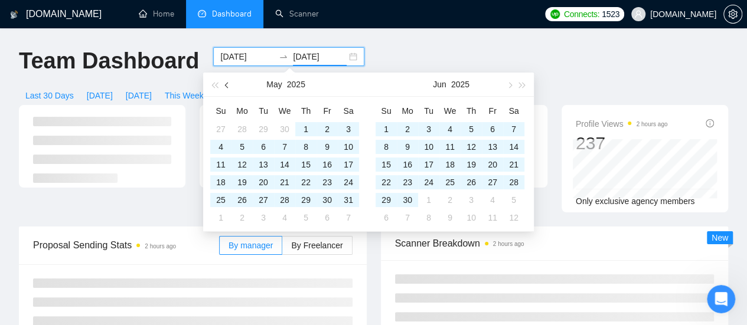
click at [225, 87] on button "button" at bounding box center [227, 85] width 13 height 24
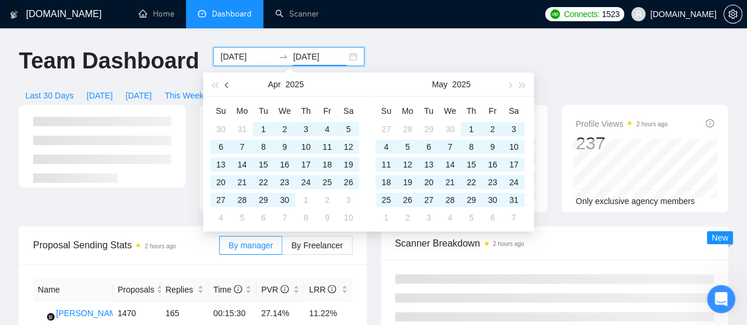
click at [225, 87] on button "button" at bounding box center [227, 85] width 13 height 24
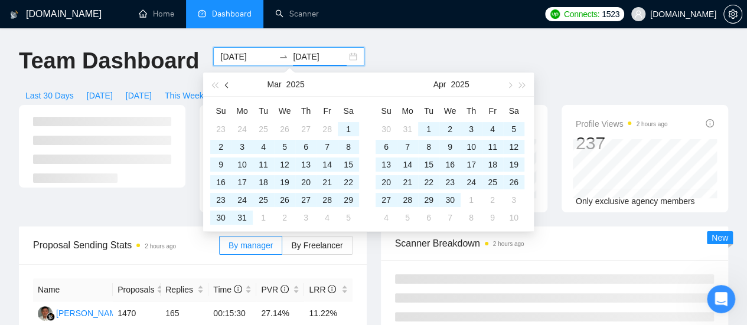
click at [225, 87] on button "button" at bounding box center [227, 85] width 13 height 24
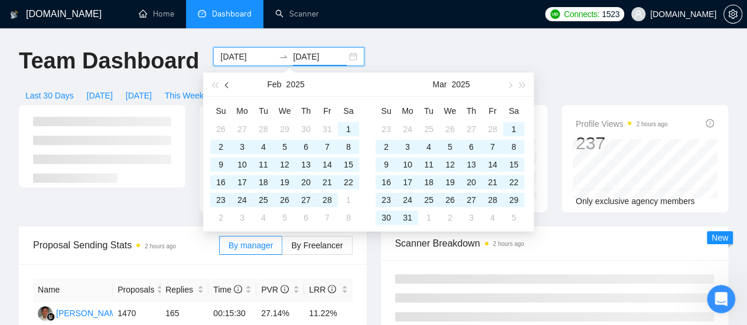
click at [225, 87] on button "button" at bounding box center [227, 85] width 13 height 24
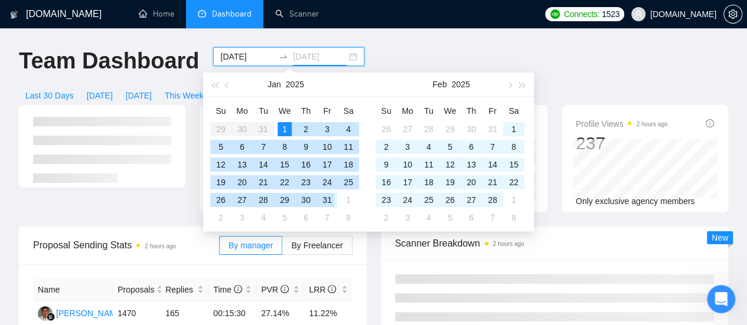
click at [329, 198] on div "31" at bounding box center [327, 200] width 14 height 14
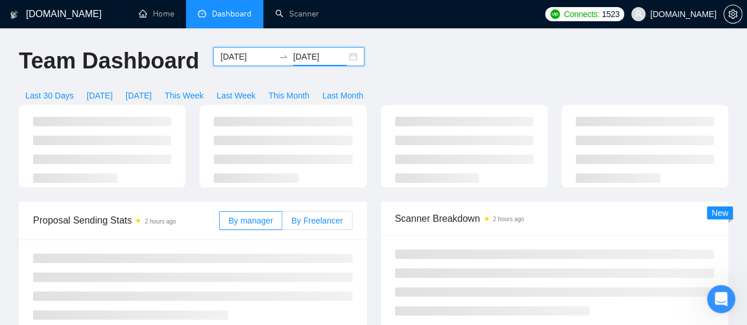
type input "[DATE]"
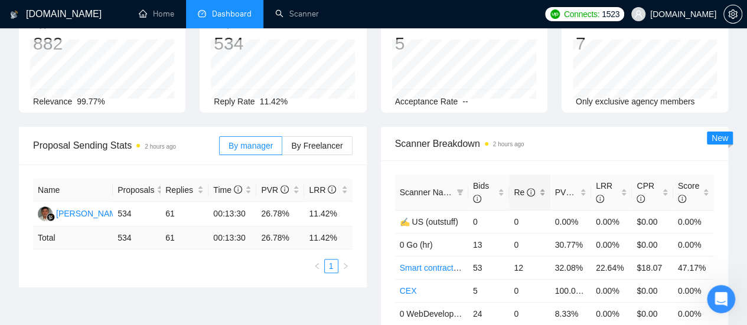
scroll to position [118, 0]
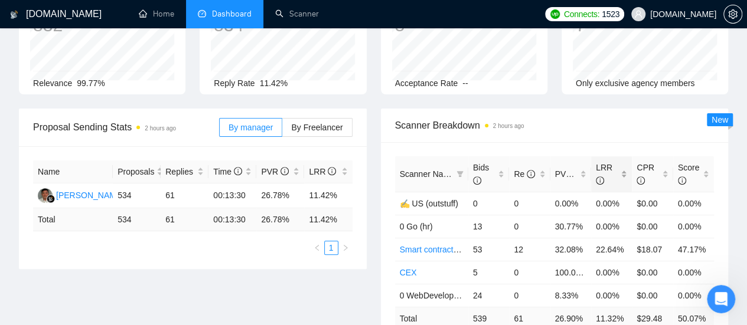
click at [617, 161] on span "LRR" at bounding box center [606, 174] width 22 height 26
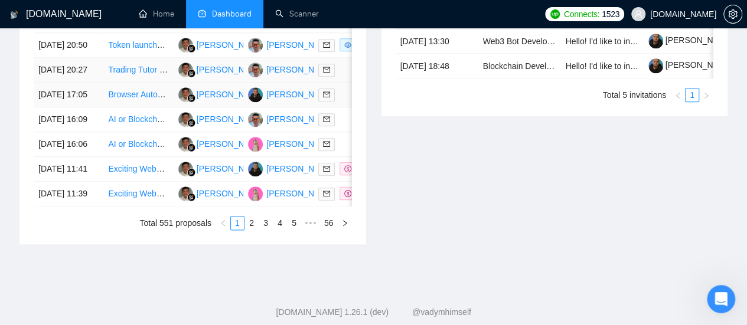
scroll to position [590, 0]
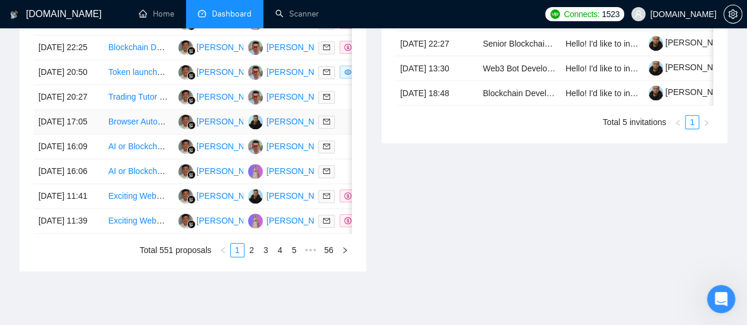
click at [135, 126] on link "Browser Automation Platform Needed (Fulltime / Large Project)" at bounding box center [223, 121] width 231 height 9
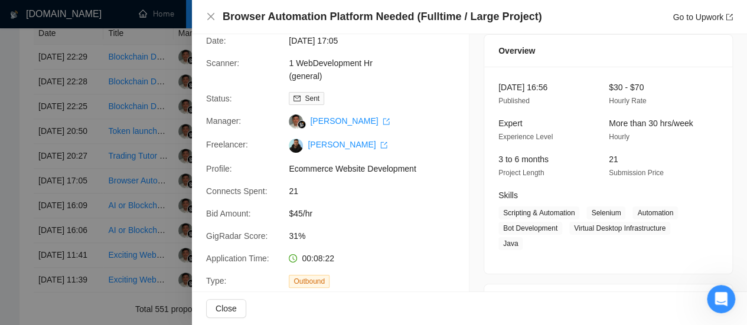
scroll to position [59, 0]
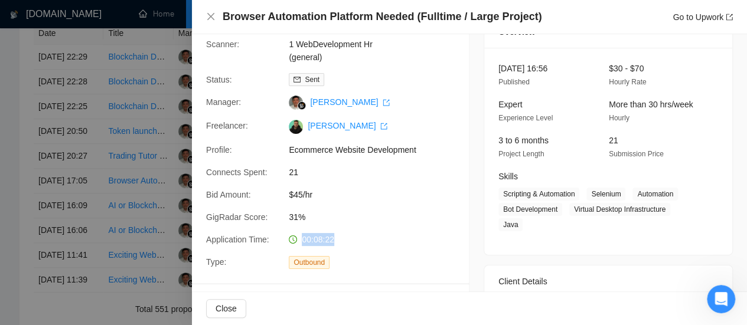
drag, startPoint x: 301, startPoint y: 241, endPoint x: 344, endPoint y: 243, distance: 43.1
click at [344, 243] on div "00:08:22" at bounding box center [346, 239] width 125 height 13
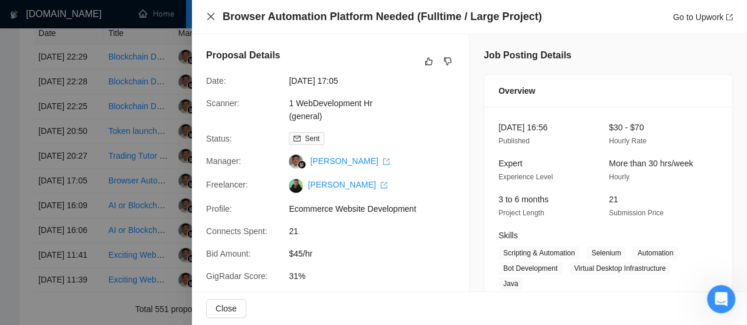
click at [212, 18] on icon "close" at bounding box center [210, 16] width 9 height 9
